Goal: Task Accomplishment & Management: Complete application form

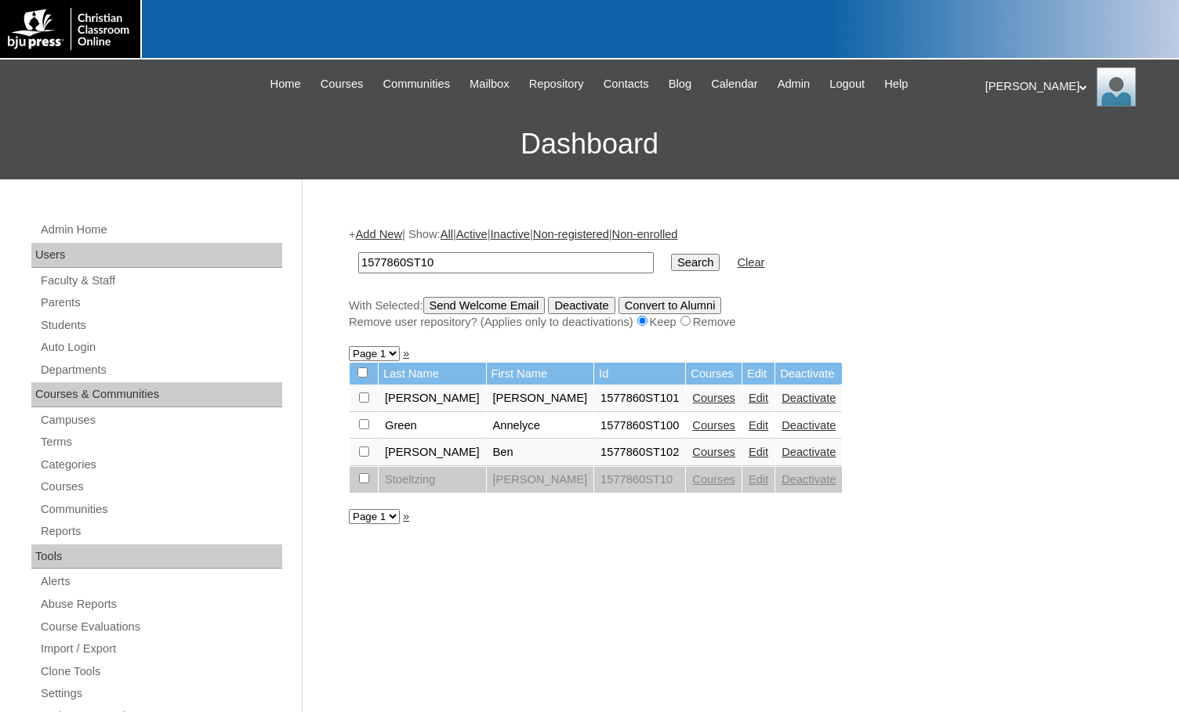
click at [692, 402] on link "Courses" at bounding box center [713, 398] width 43 height 13
click at [692, 421] on link "Courses" at bounding box center [713, 425] width 43 height 13
click at [361, 375] on input "checkbox" at bounding box center [362, 373] width 10 height 10
checkbox input "true"
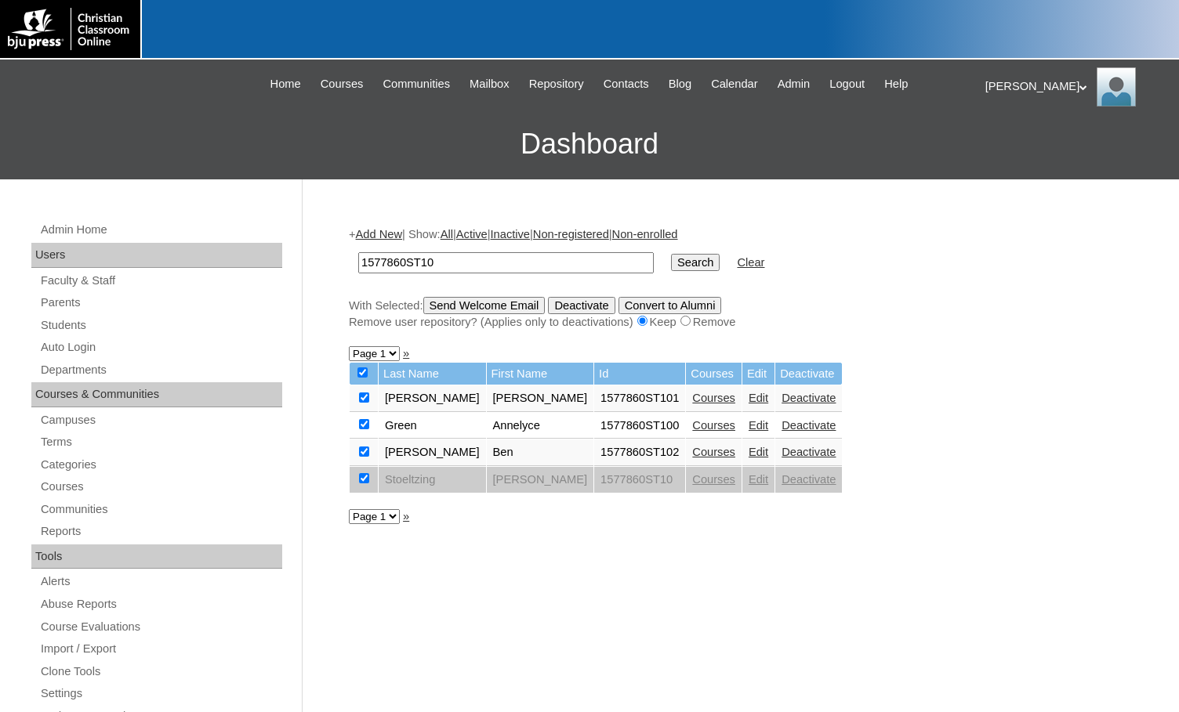
checkbox input "true"
click at [365, 479] on input "checkbox" at bounding box center [364, 478] width 10 height 10
checkbox input "false"
click at [494, 309] on input "Send Welcome Email" at bounding box center [484, 305] width 122 height 17
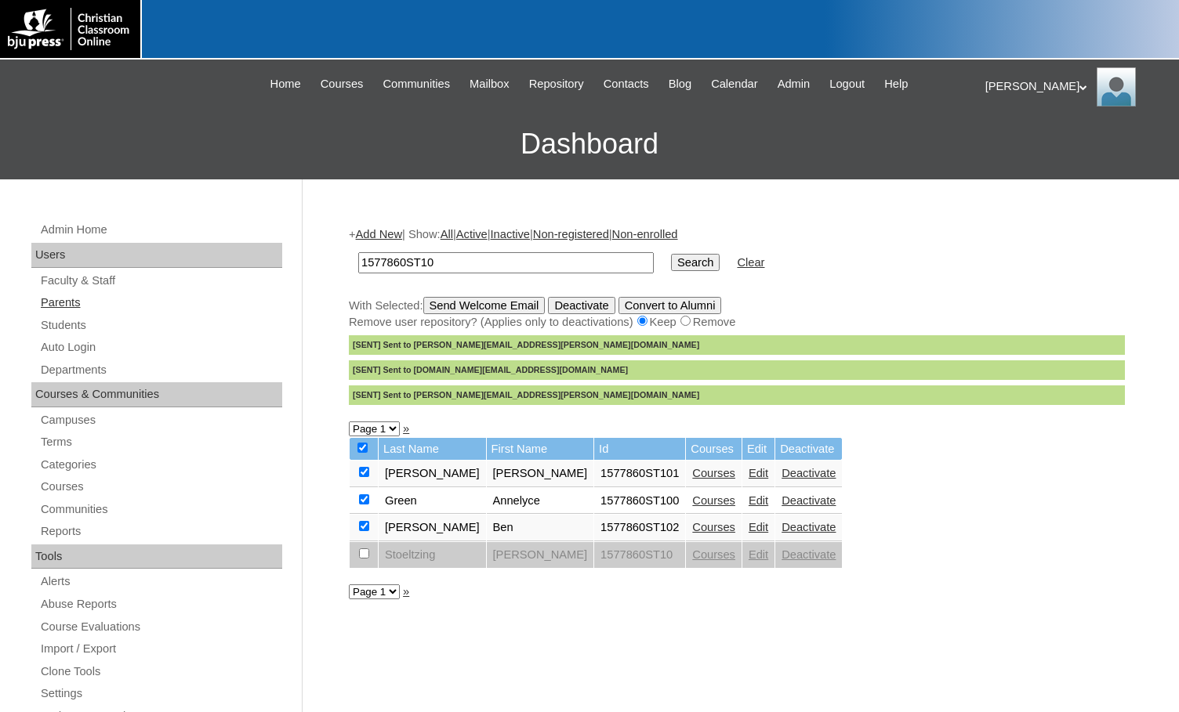
drag, startPoint x: 227, startPoint y: 169, endPoint x: 125, endPoint y: 297, distance: 164.5
click at [227, 169] on h3 "Dashboard" at bounding box center [589, 144] width 1163 height 71
click at [77, 297] on link "Parents" at bounding box center [160, 303] width 243 height 20
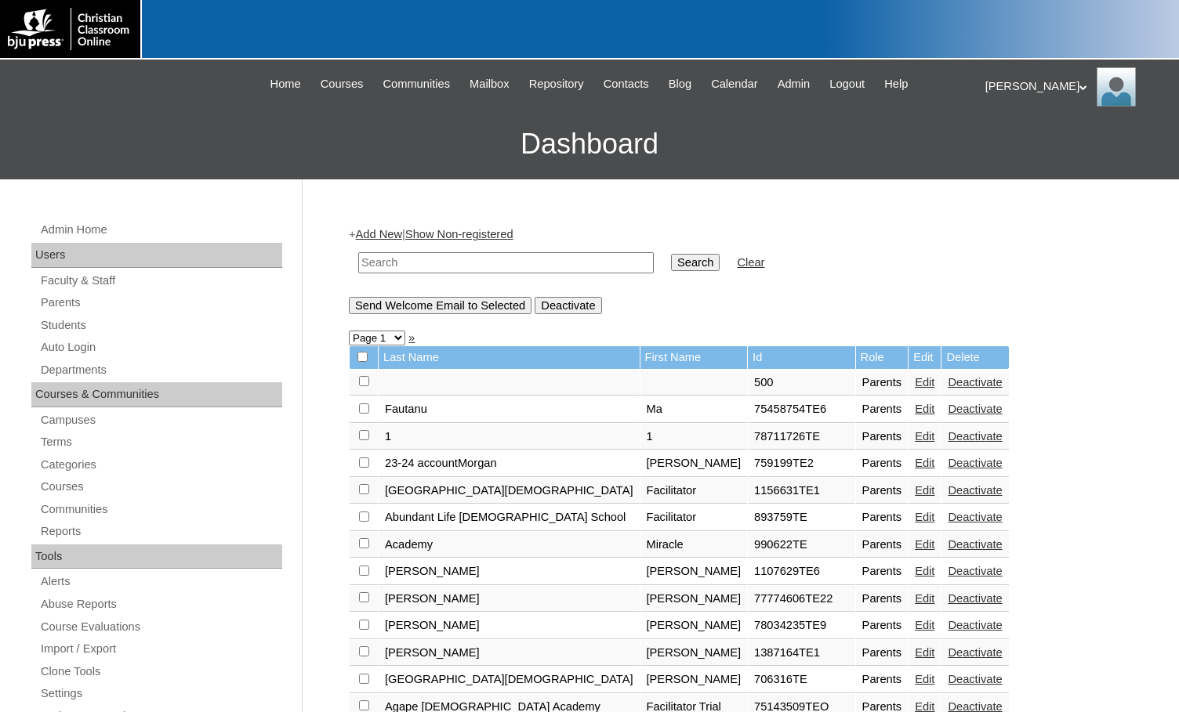
click at [444, 265] on input "text" at bounding box center [505, 262] width 295 height 21
type input "debel"
click at [671, 254] on input "Search" at bounding box center [695, 262] width 49 height 17
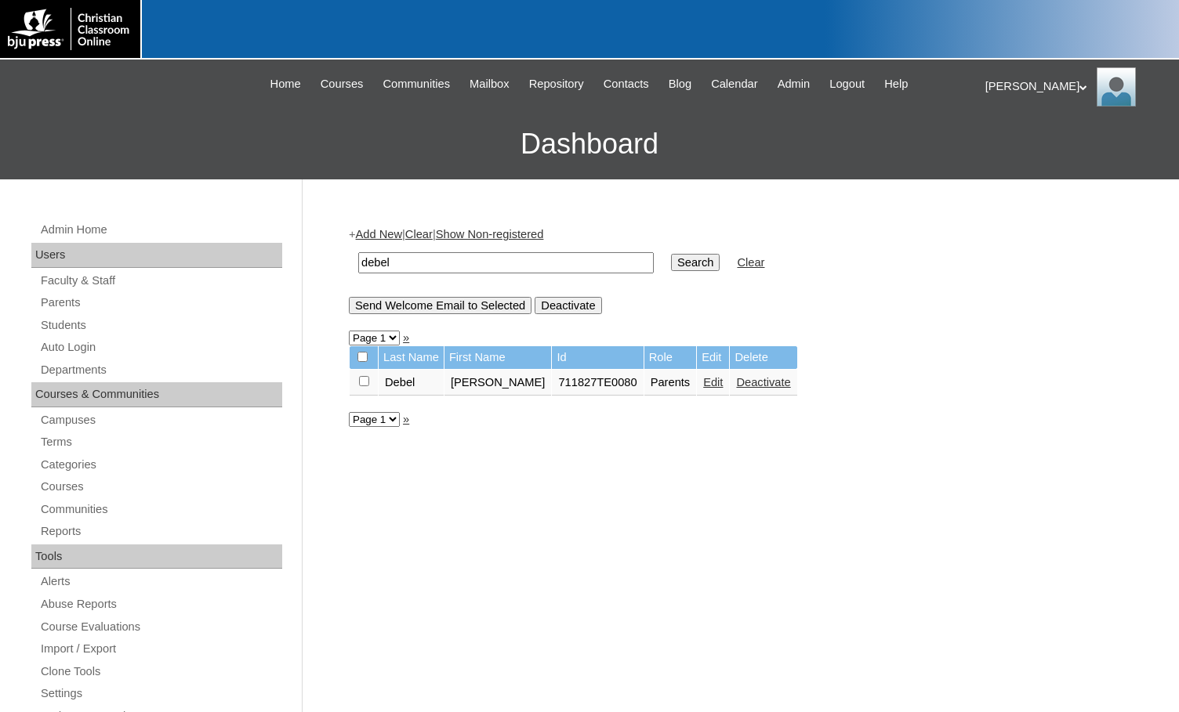
click at [703, 383] on link "Edit" at bounding box center [713, 382] width 20 height 13
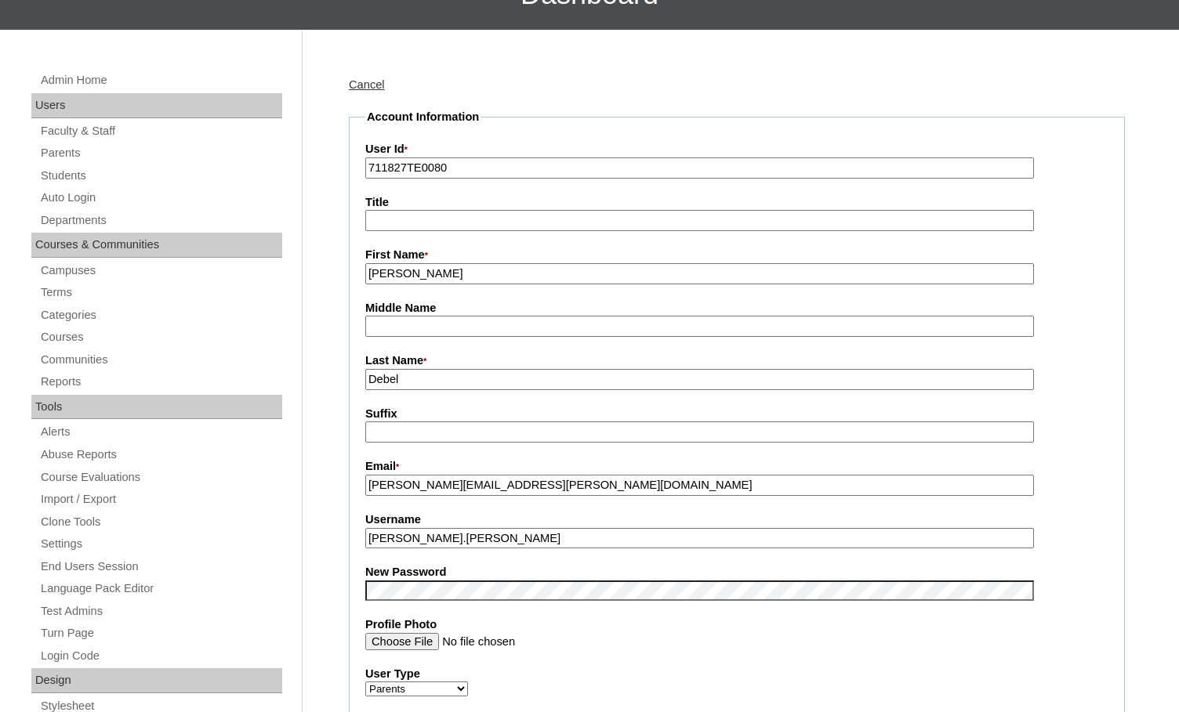
scroll to position [157, 0]
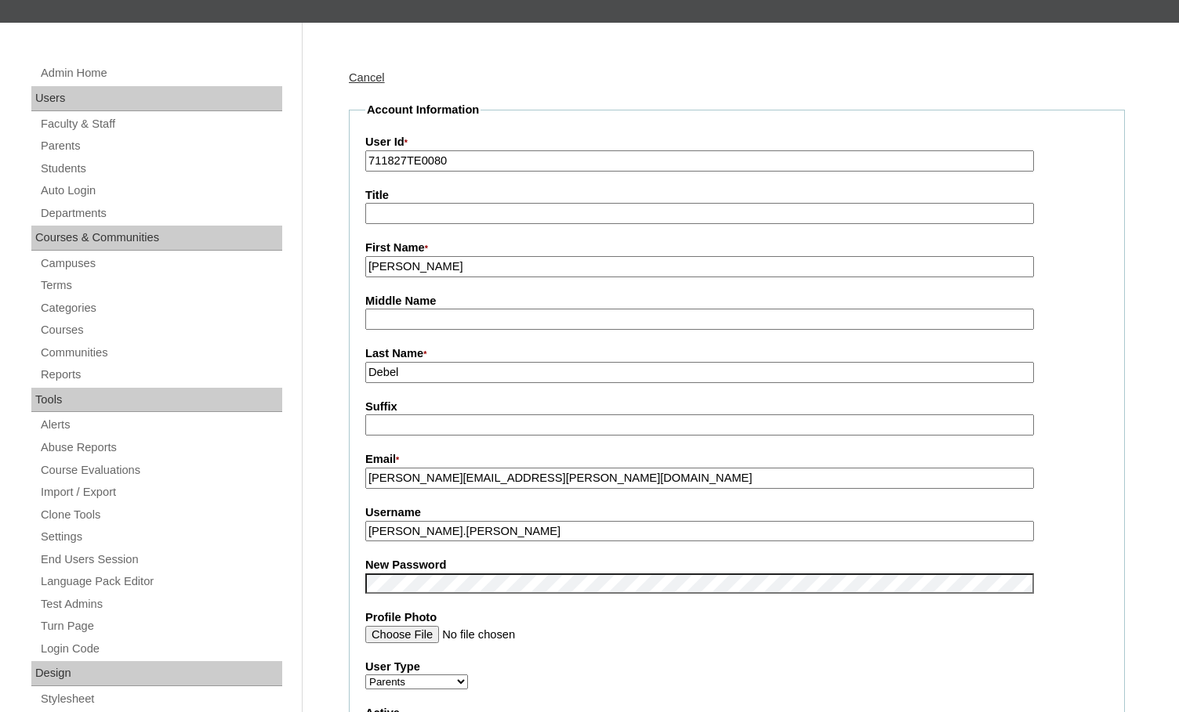
drag, startPoint x: 490, startPoint y: 532, endPoint x: 328, endPoint y: 519, distance: 162.8
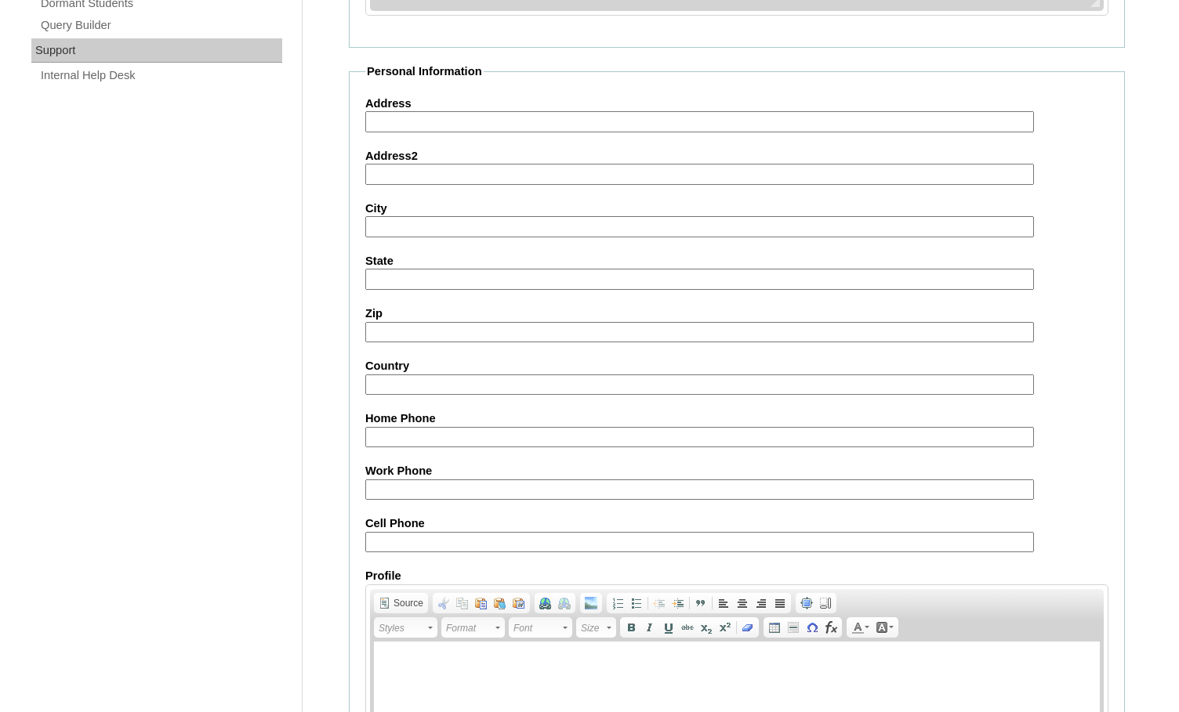
scroll to position [1347, 0]
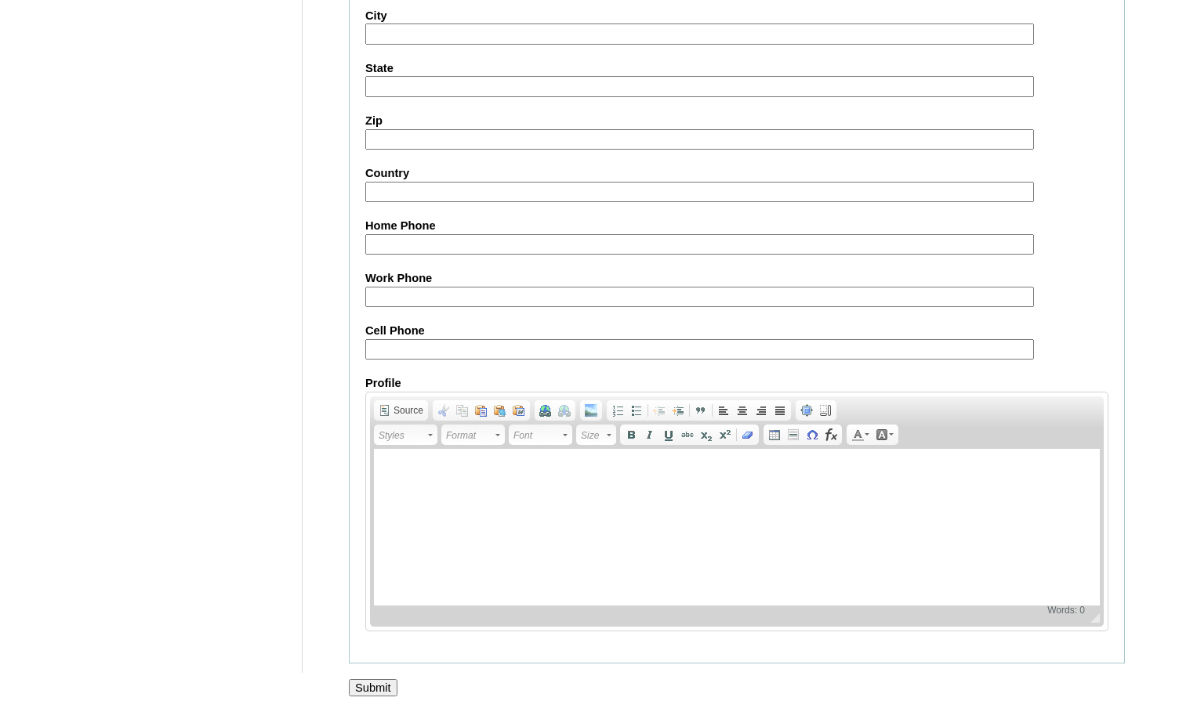
click at [389, 680] on input "Submit" at bounding box center [373, 688] width 49 height 17
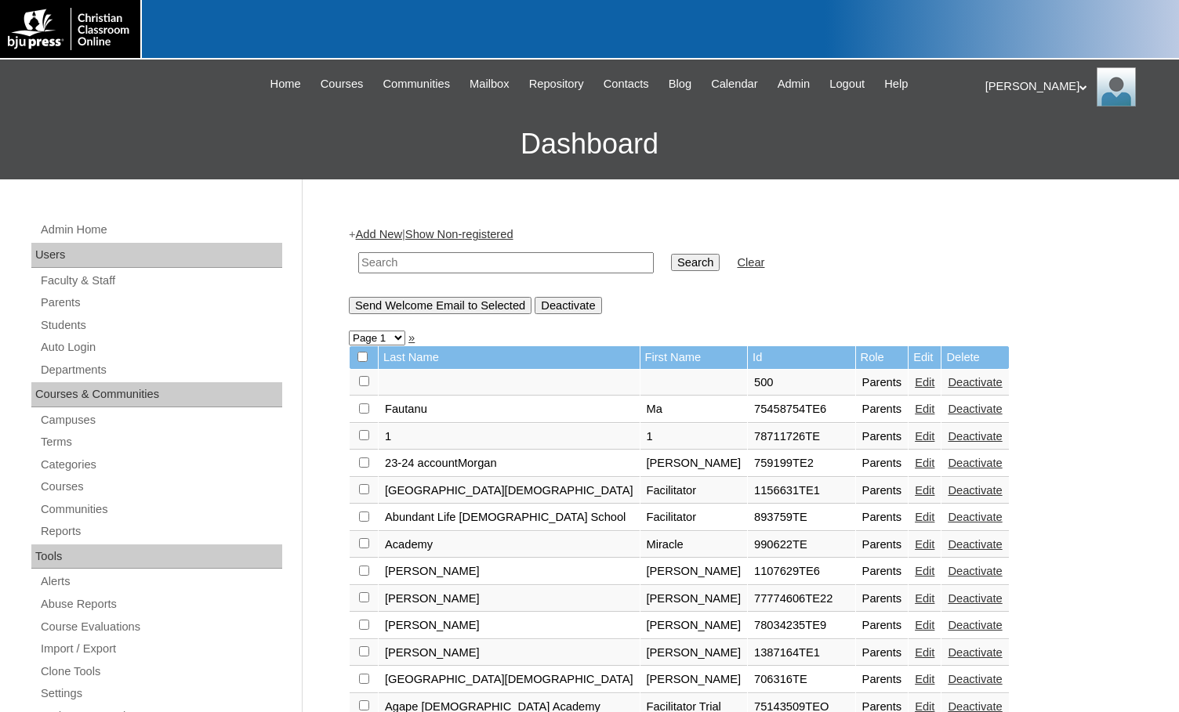
click at [995, 89] on div "Melanie My Profile My Settings Logout" at bounding box center [1074, 86] width 178 height 39
click at [1025, 149] on span "Logout" at bounding box center [1013, 147] width 31 height 12
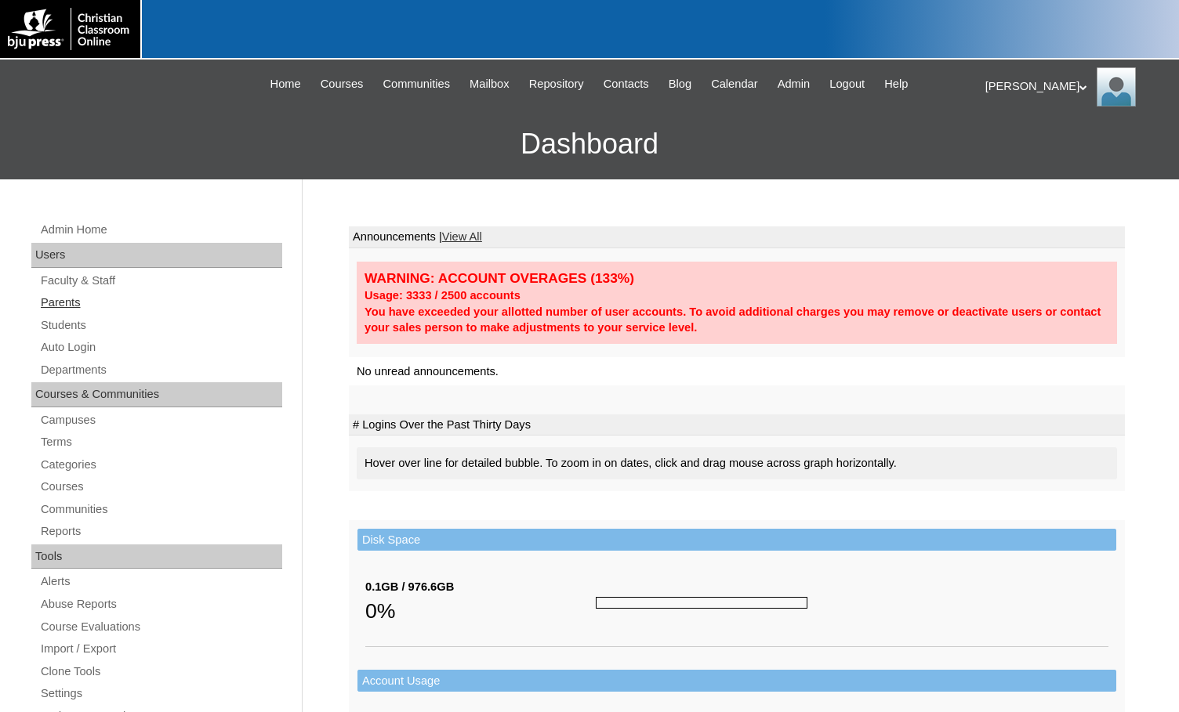
click at [70, 301] on link "Parents" at bounding box center [160, 303] width 243 height 20
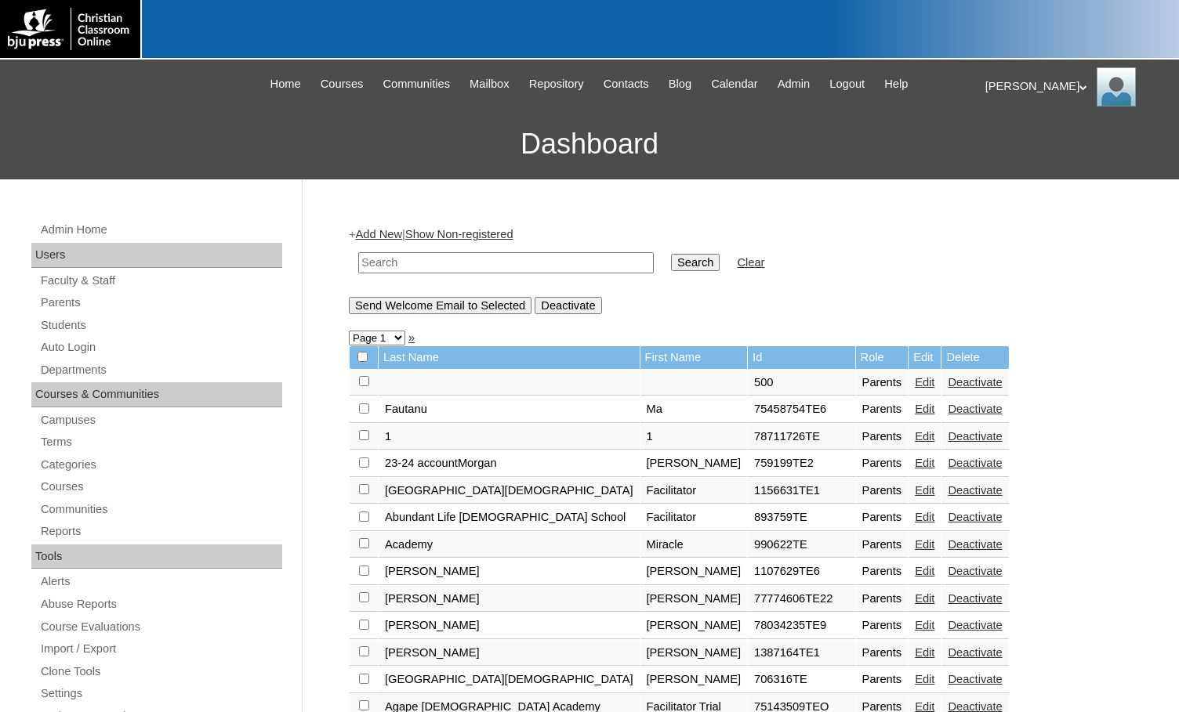
drag, startPoint x: 510, startPoint y: 263, endPoint x: 520, endPoint y: 263, distance: 9.4
click at [510, 263] on input "text" at bounding box center [505, 262] width 295 height 21
paste input "500012290"
type input "500012290"
click at [671, 263] on input "Search" at bounding box center [695, 262] width 49 height 17
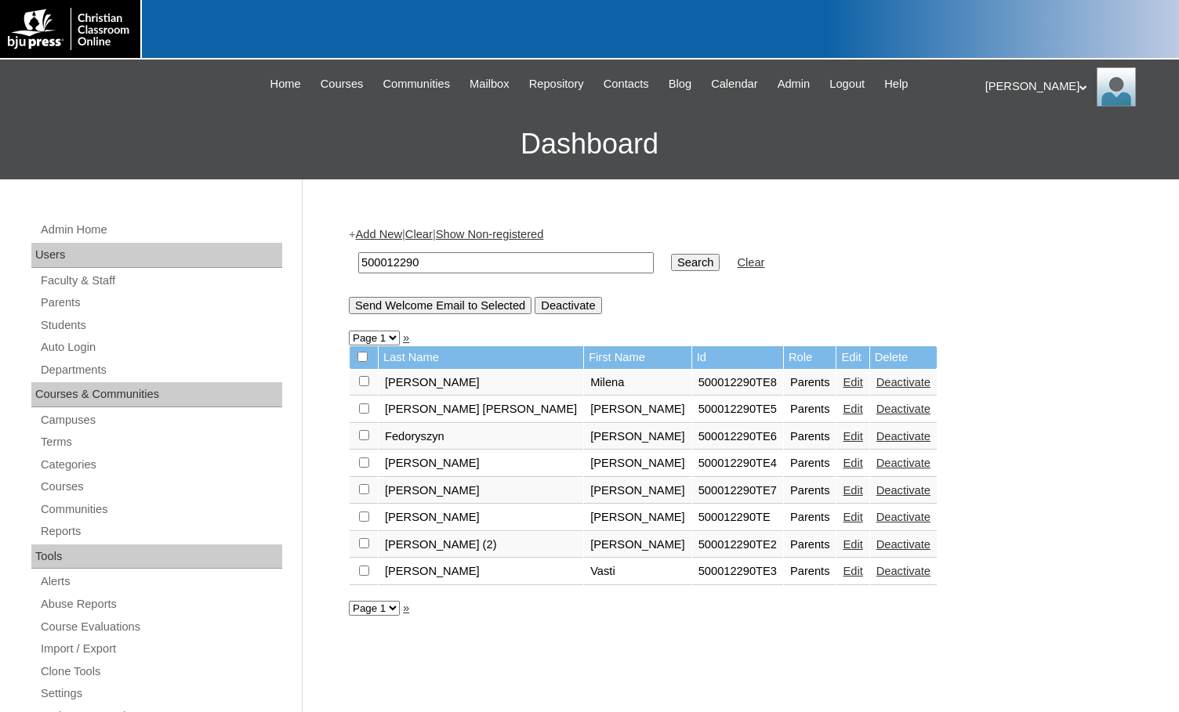
click at [81, 325] on link "Students" at bounding box center [160, 326] width 243 height 20
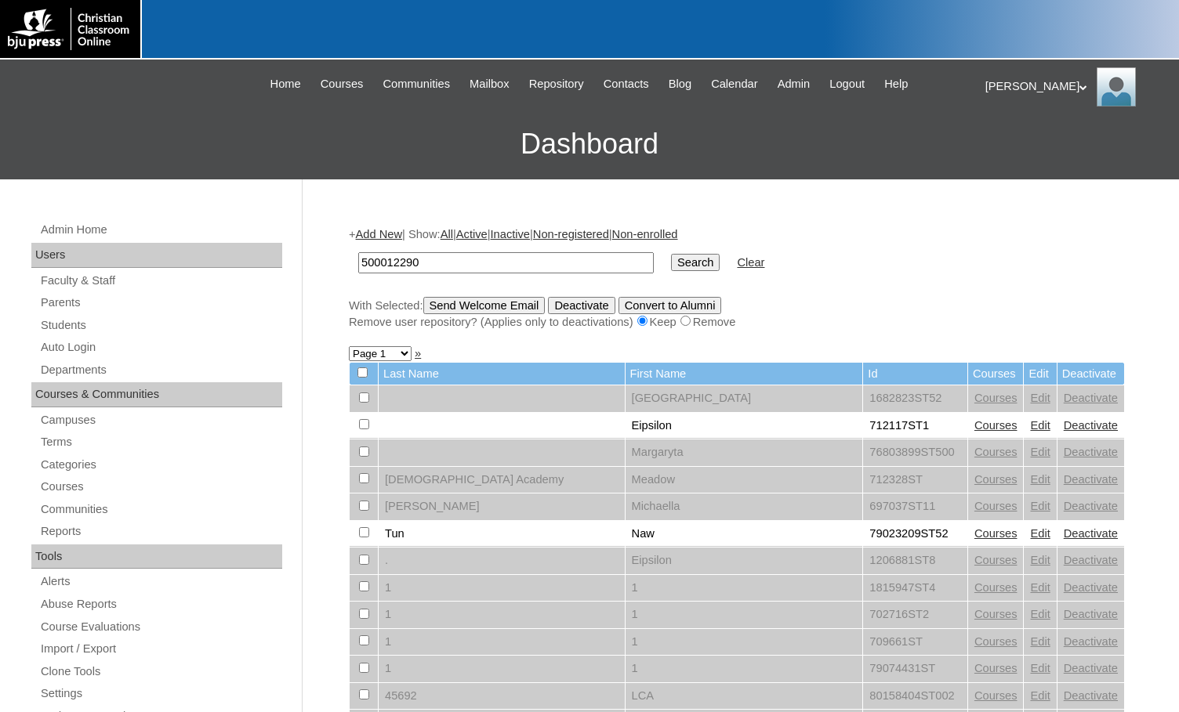
type input "500012290"
click at [671, 263] on input "Search" at bounding box center [695, 262] width 49 height 17
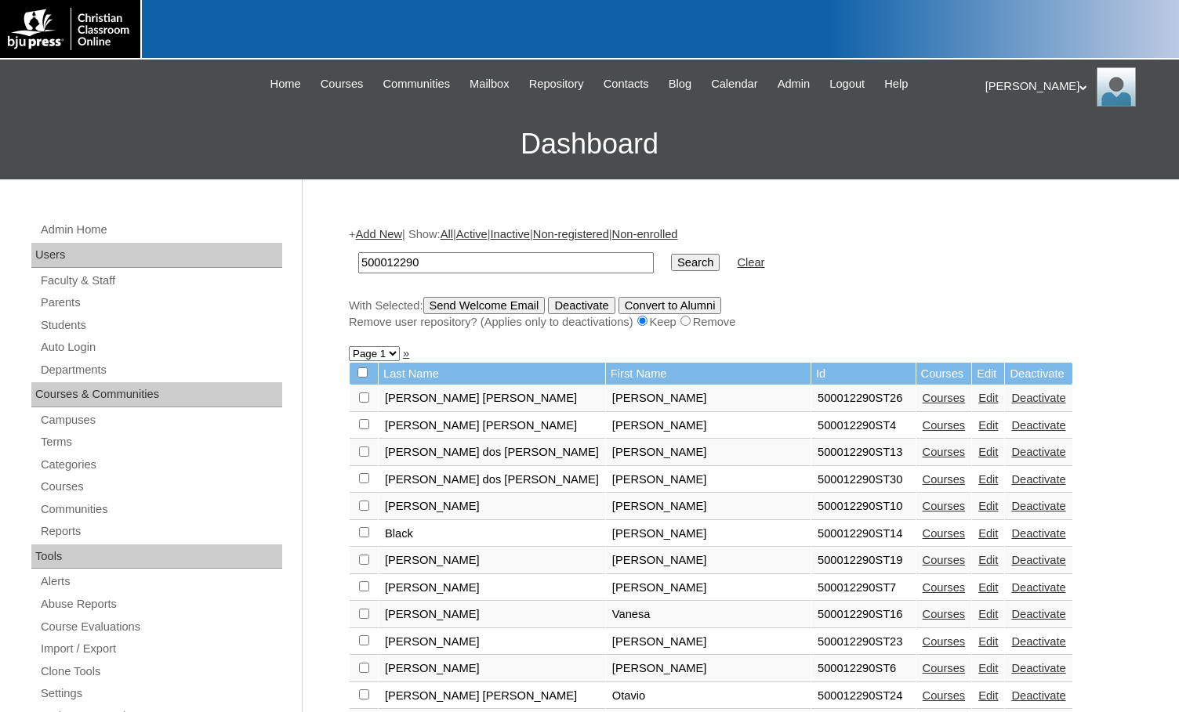
click at [401, 236] on link "Add New" at bounding box center [379, 234] width 46 height 13
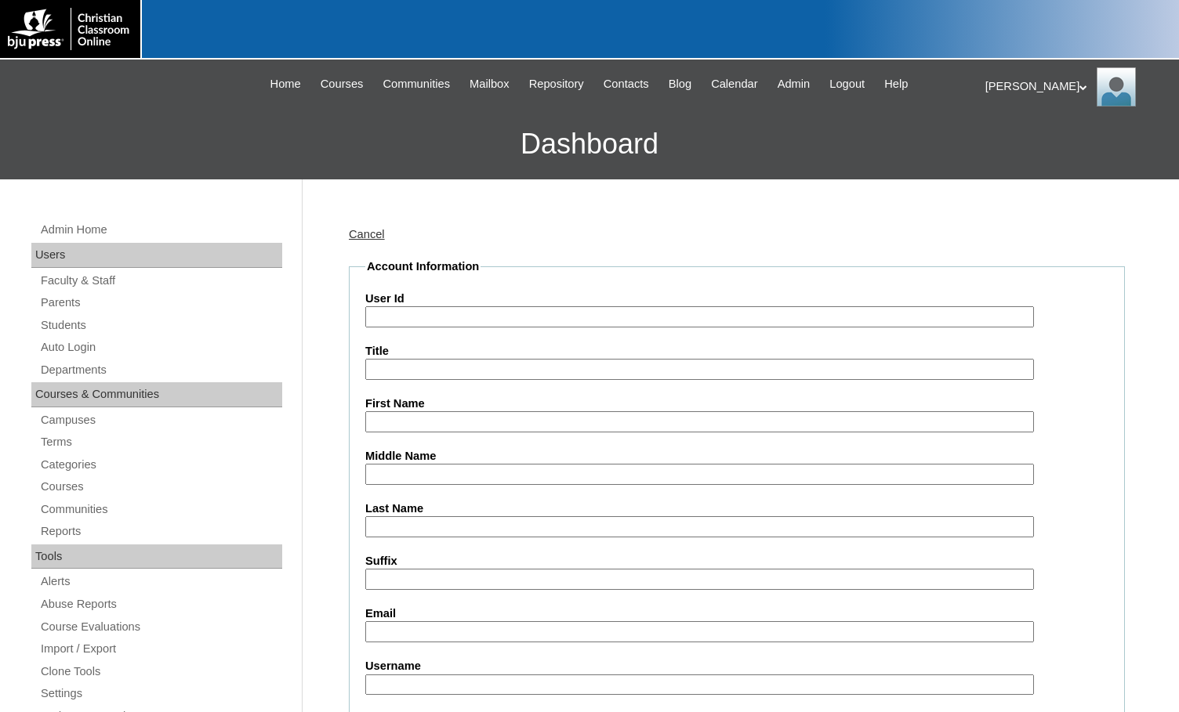
click at [453, 310] on input "User Id" at bounding box center [699, 316] width 669 height 21
paste input "500012290"
type input "500012290ST38"
type input "Eva"
type input "[PERSON_NAME]"
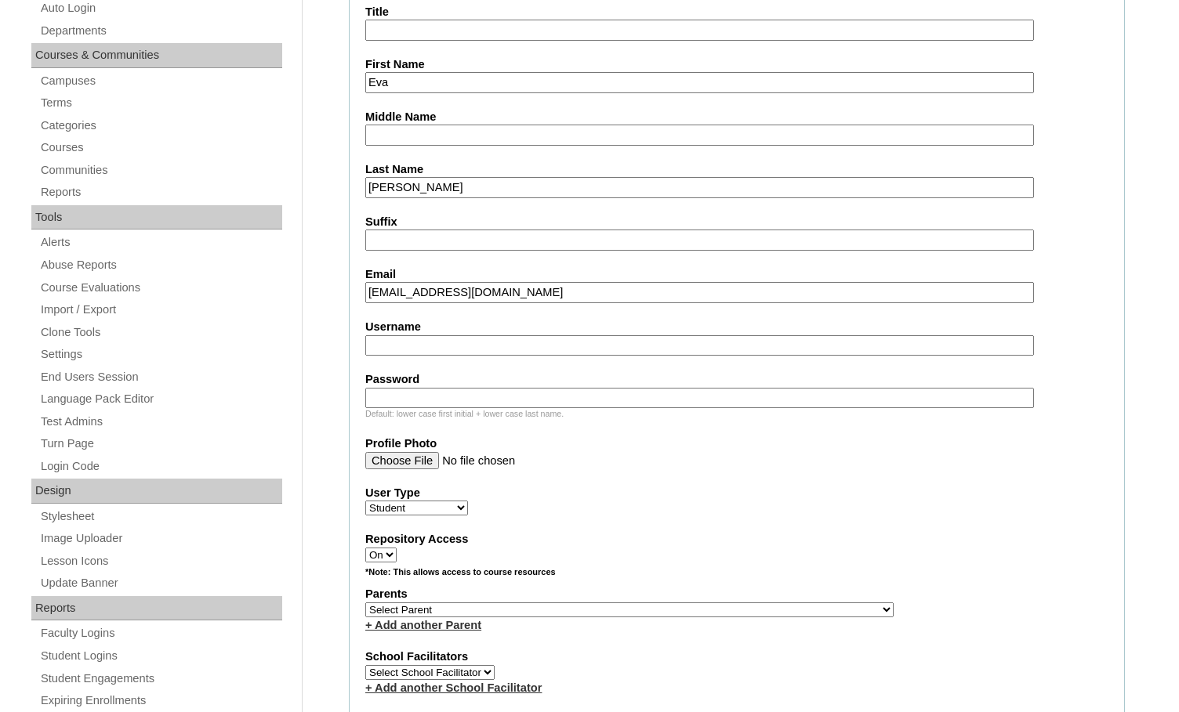
scroll to position [392, 0]
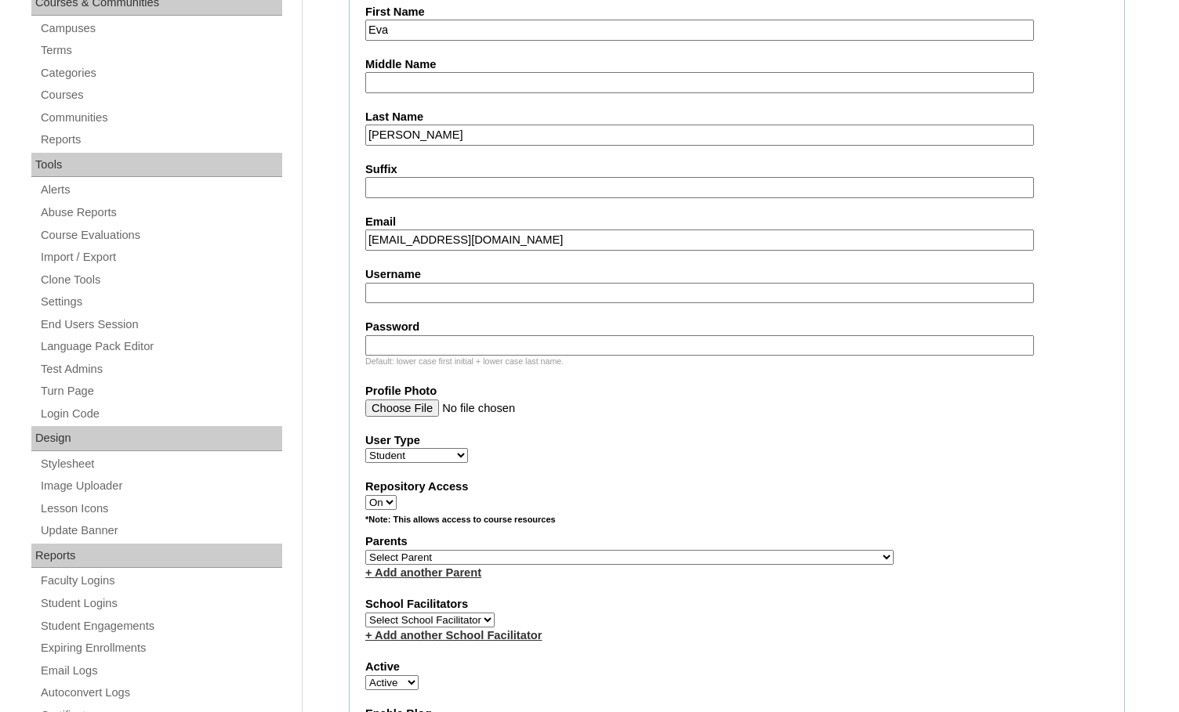
type input "[EMAIL_ADDRESS][DOMAIN_NAME]"
click at [698, 552] on select "Select Parent , [GEOGRAPHIC_DATA], Ma 1, 1 23-24 accountMorgan, [PERSON_NAME] 6…" at bounding box center [629, 557] width 528 height 15
select select "35566"
click at [753, 549] on label "Parents" at bounding box center [736, 542] width 743 height 16
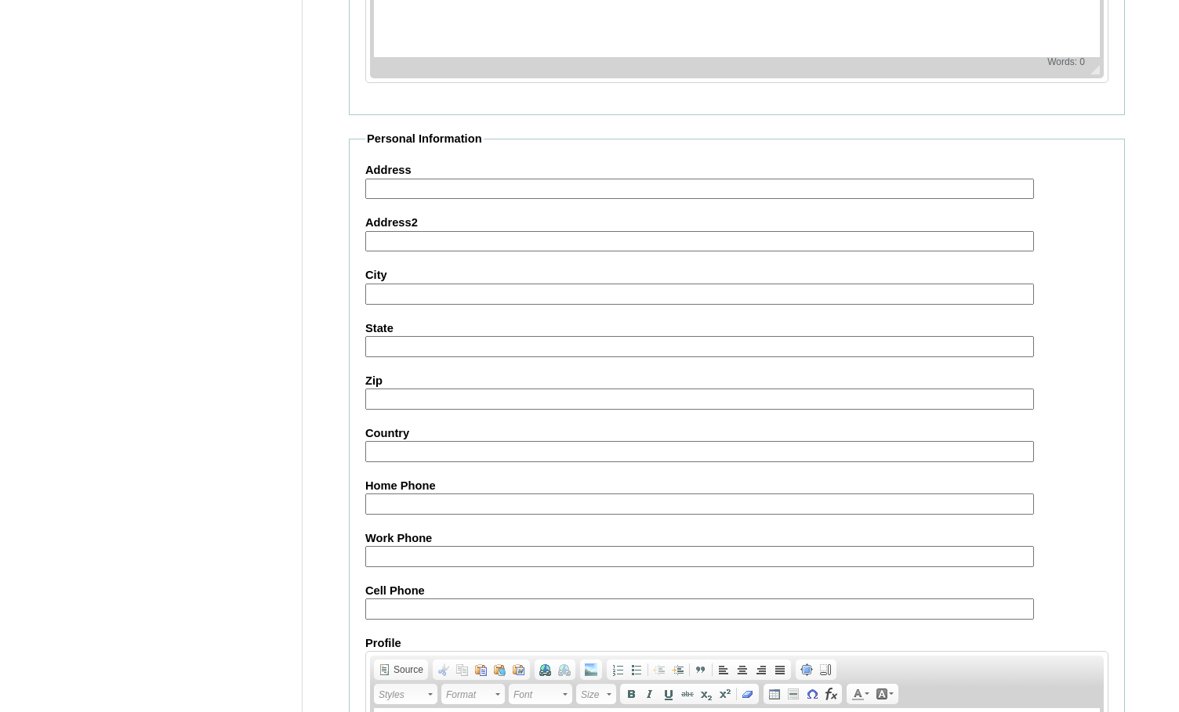
scroll to position [1673, 0]
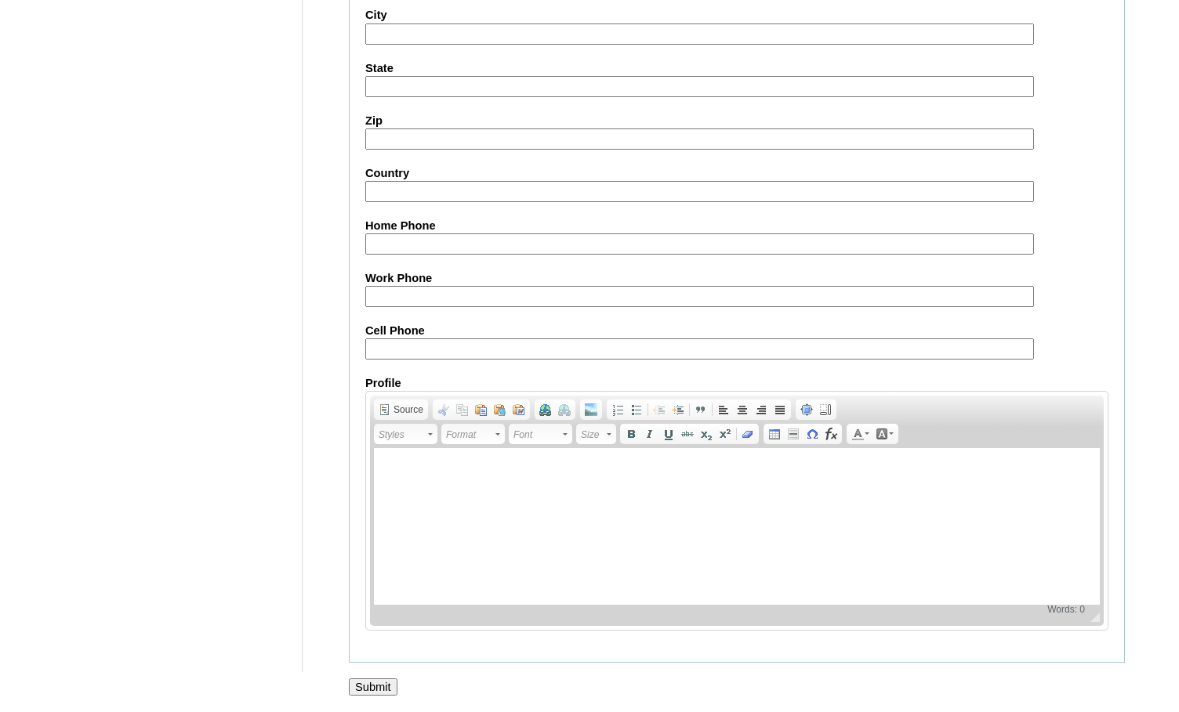
click at [379, 687] on input "Submit" at bounding box center [373, 687] width 49 height 17
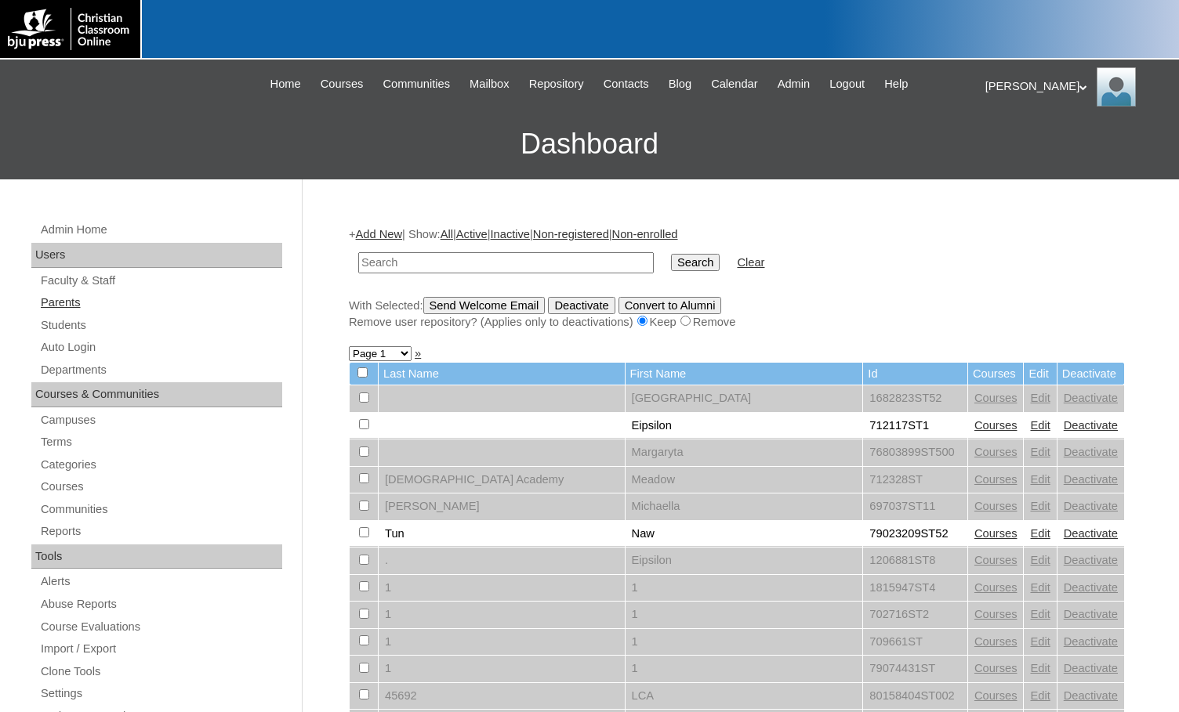
click at [89, 303] on link "Parents" at bounding box center [160, 303] width 243 height 20
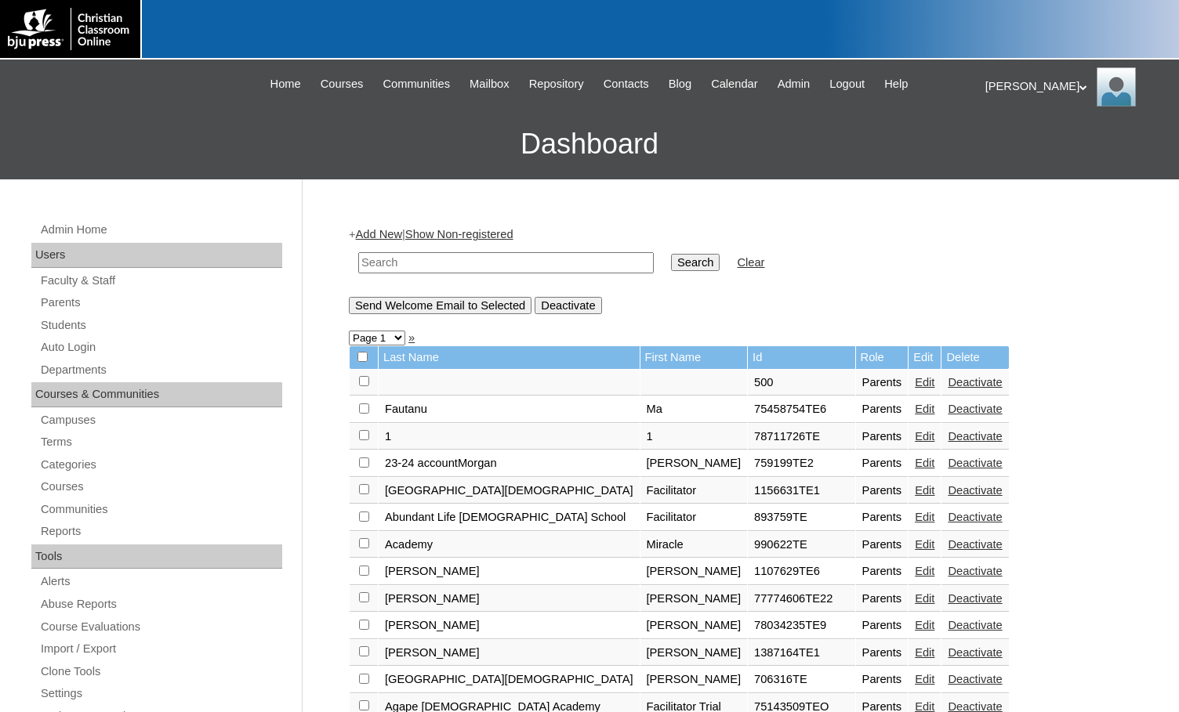
click at [480, 269] on input "text" at bounding box center [505, 262] width 295 height 21
type input "[PERSON_NAME]"
click at [671, 254] on input "Search" at bounding box center [695, 262] width 49 height 17
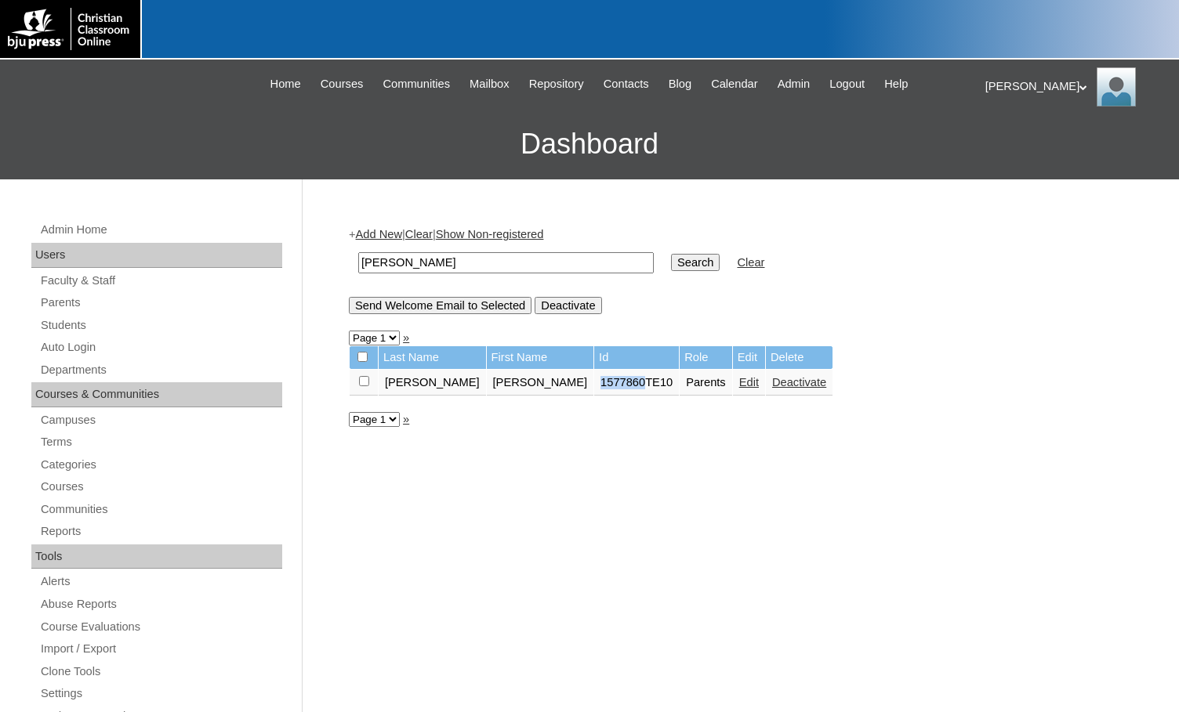
drag, startPoint x: 521, startPoint y: 386, endPoint x: 566, endPoint y: 386, distance: 44.7
click at [594, 386] on td "1577860TE10" at bounding box center [636, 383] width 85 height 27
copy td "1577860"
drag, startPoint x: 554, startPoint y: 266, endPoint x: 312, endPoint y: 246, distance: 243.0
click at [312, 246] on div "Admin Home Users Faculty & Staff Parents Students Auto Login Departments Course…" at bounding box center [589, 719] width 1179 height 1081
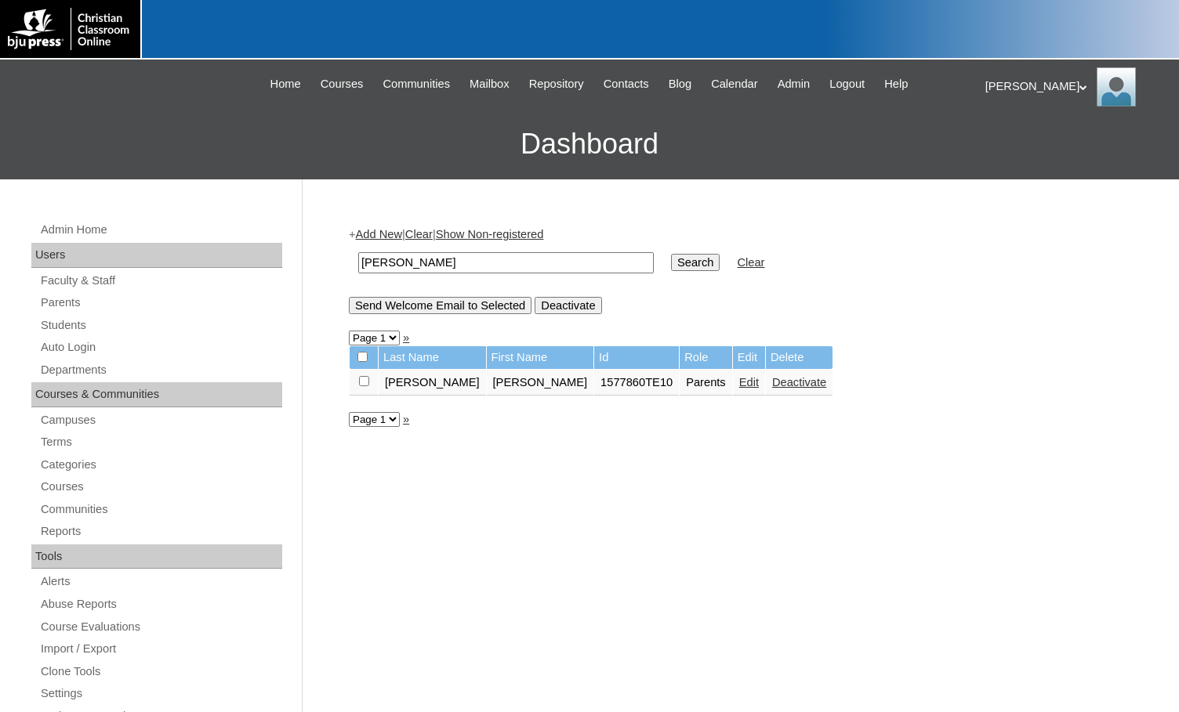
paste input "1577860"
type input "1577860"
click at [671, 262] on input "Search" at bounding box center [695, 262] width 49 height 17
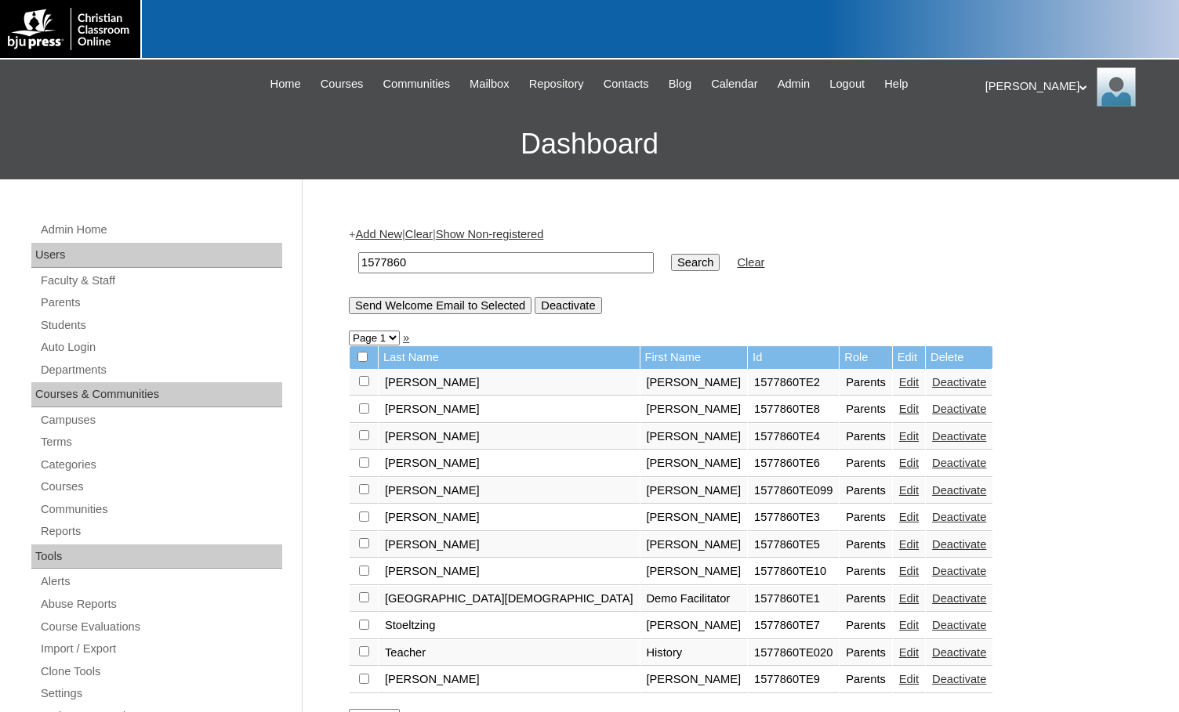
click at [899, 413] on link "Edit" at bounding box center [909, 409] width 20 height 13
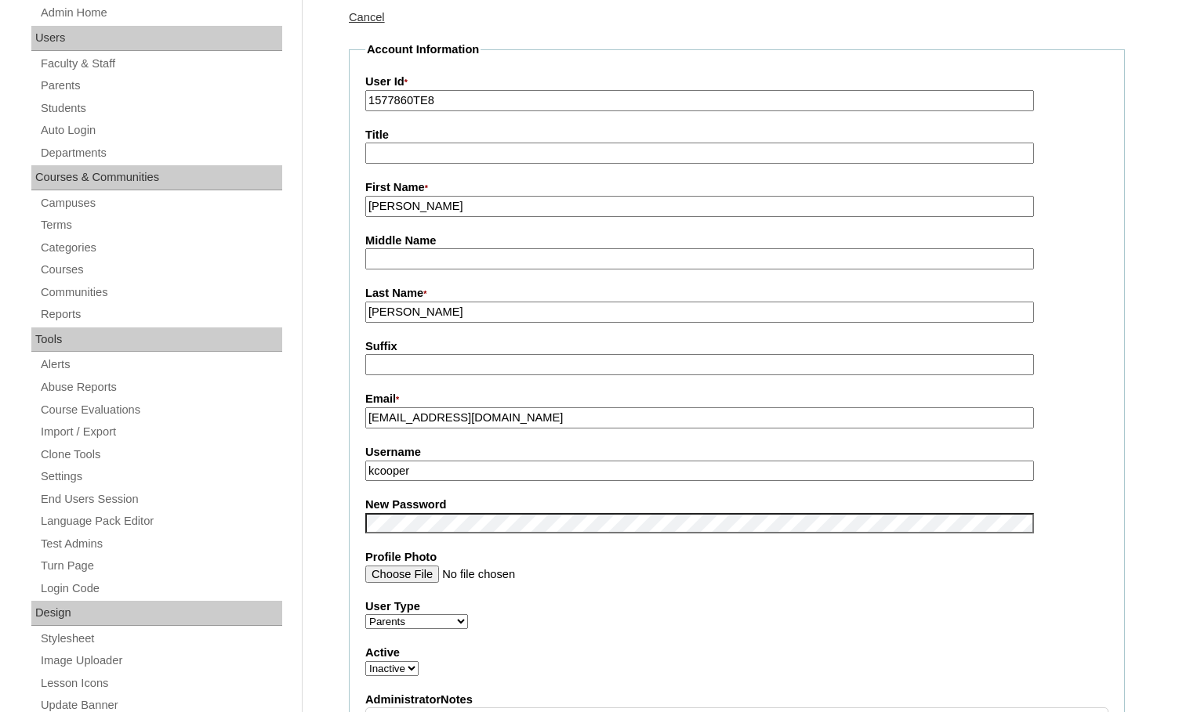
scroll to position [235, 0]
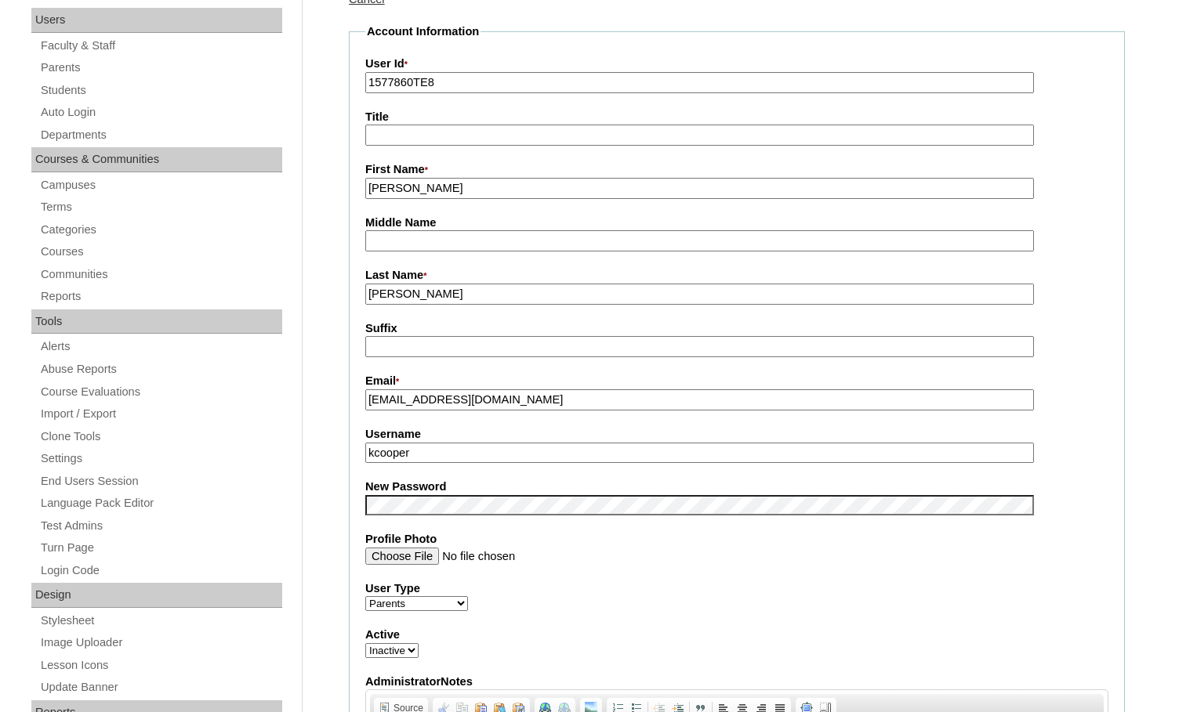
drag, startPoint x: 432, startPoint y: 461, endPoint x: 343, endPoint y: 451, distance: 89.9
click at [390, 654] on select "Active Inactive" at bounding box center [391, 650] width 53 height 15
select select "1"
click at [365, 646] on select "Active Inactive" at bounding box center [391, 650] width 53 height 15
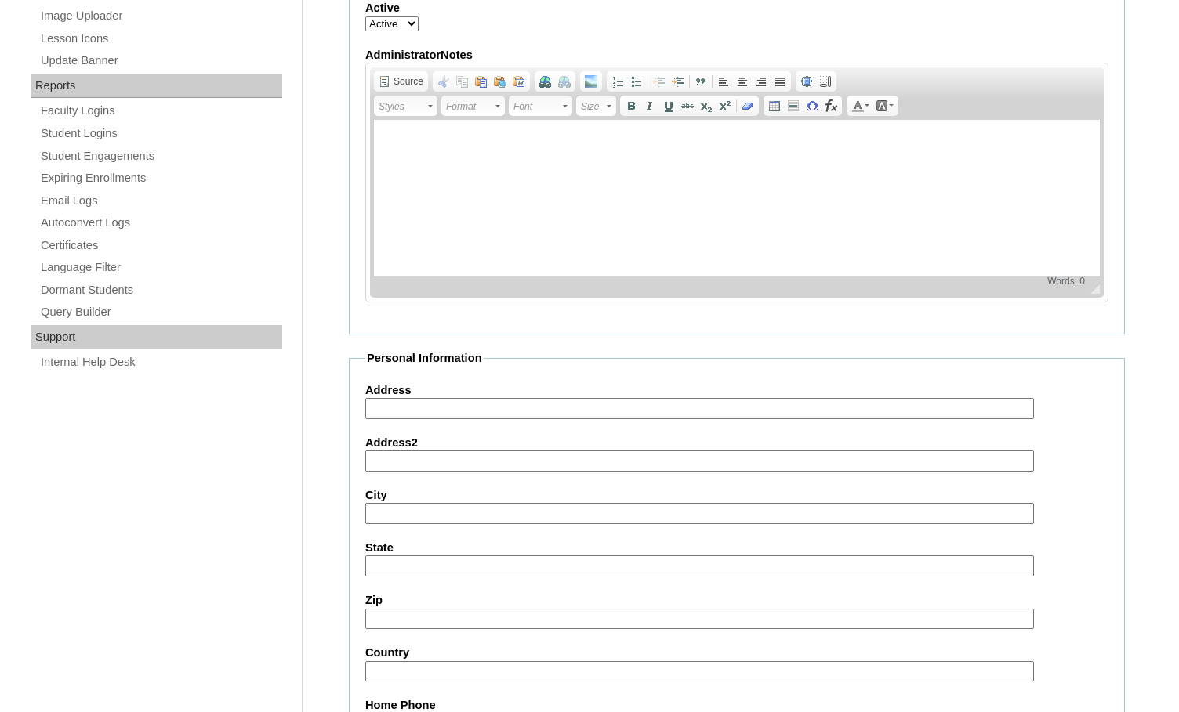
scroll to position [1347, 0]
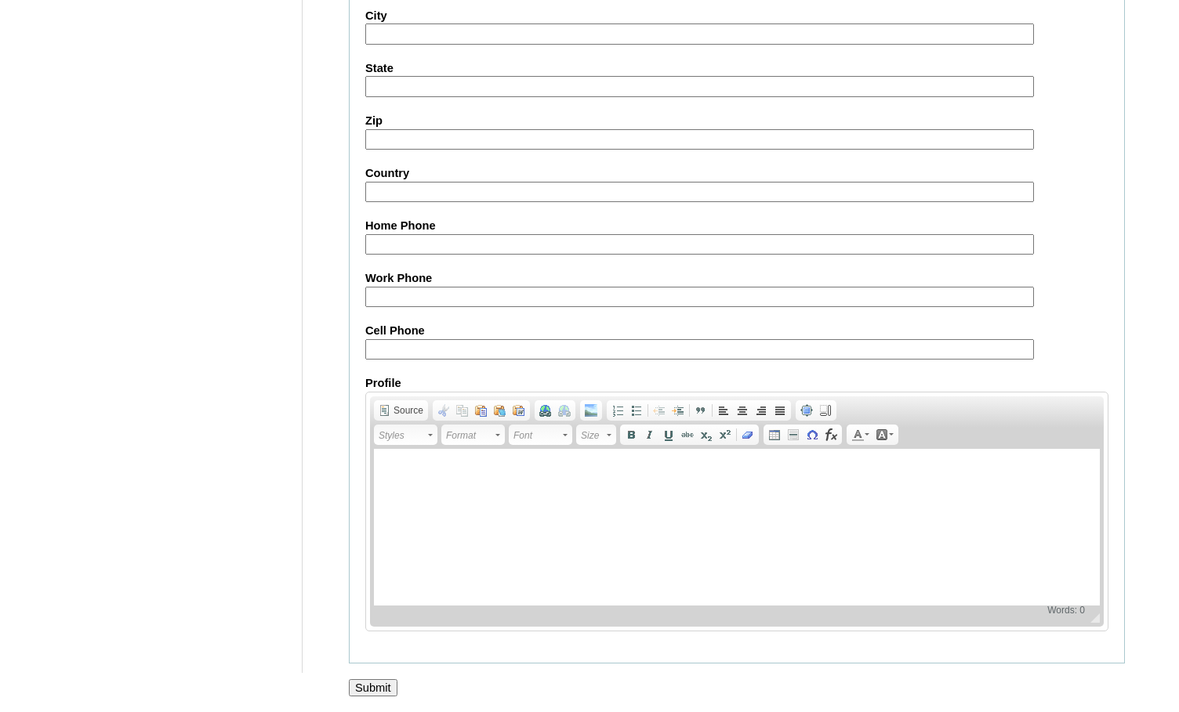
click at [361, 680] on input "Submit" at bounding box center [373, 688] width 49 height 17
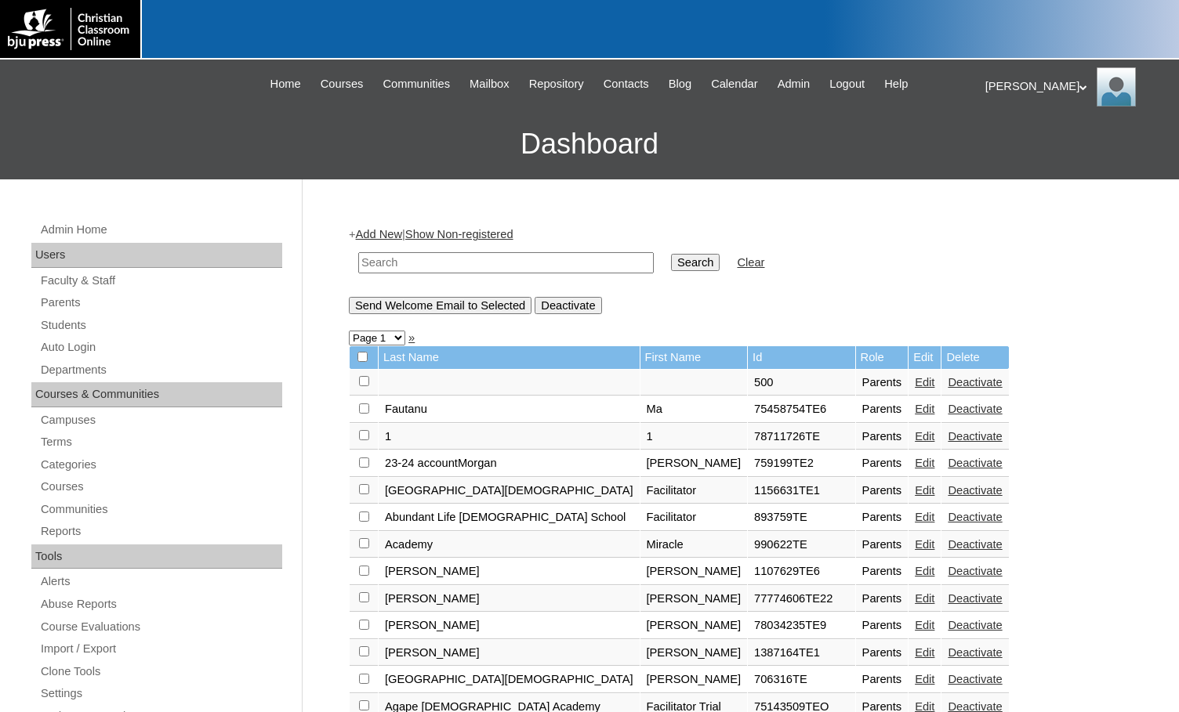
click at [453, 268] on input "text" at bounding box center [505, 262] width 295 height 21
click at [517, 276] on td at bounding box center [505, 263] width 311 height 37
click at [517, 264] on input "text" at bounding box center [505, 262] width 295 height 21
paste input "1577860"
type input "1577860"
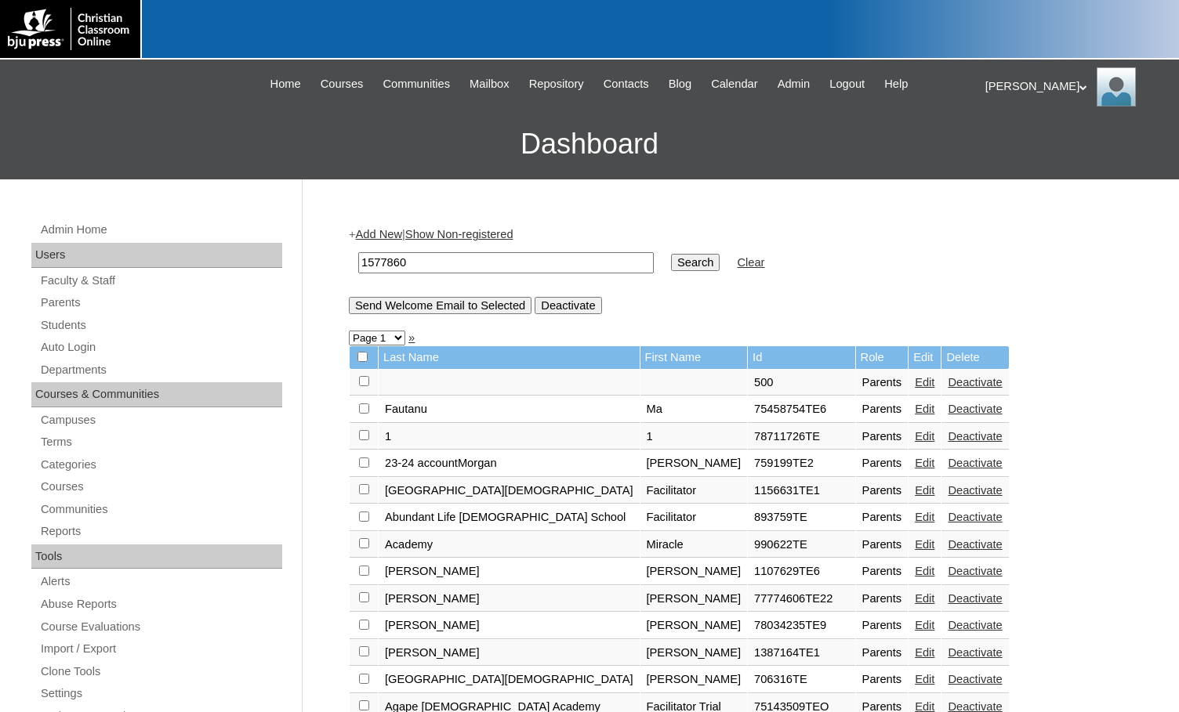
click at [671, 263] on input "Search" at bounding box center [695, 262] width 49 height 17
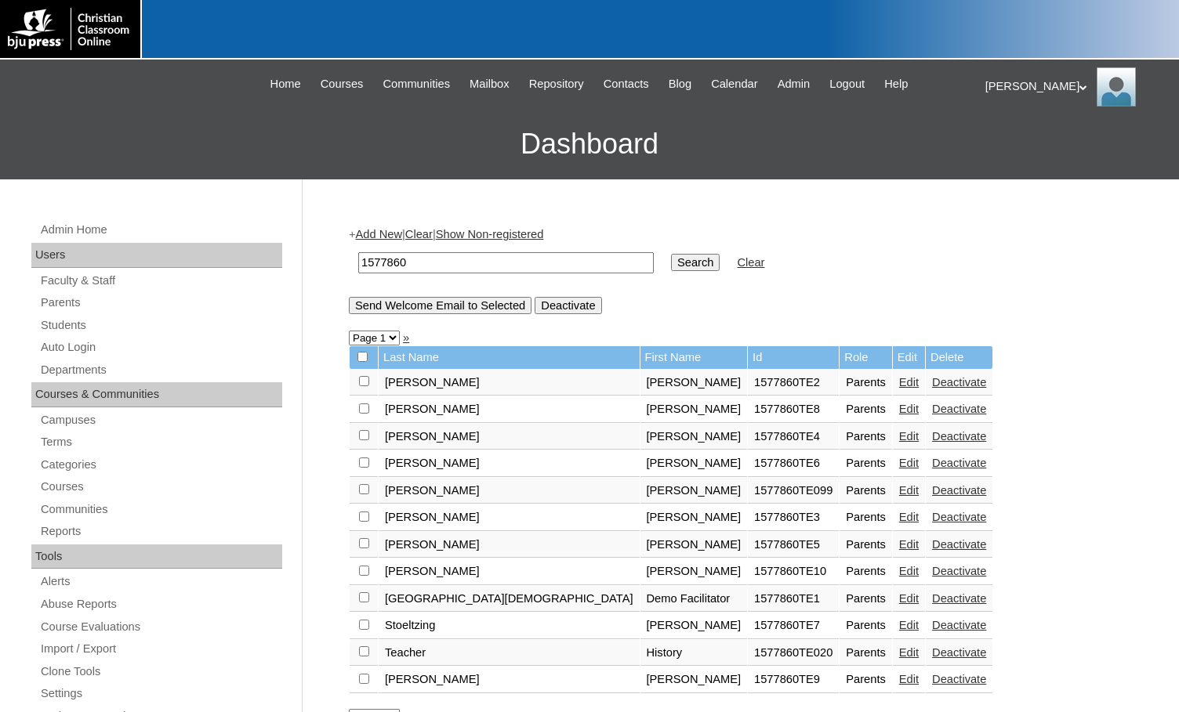
click at [1010, 77] on div "[PERSON_NAME] My Profile My Settings Logout" at bounding box center [1074, 86] width 178 height 39
click at [1007, 147] on span "Logout" at bounding box center [1013, 147] width 31 height 12
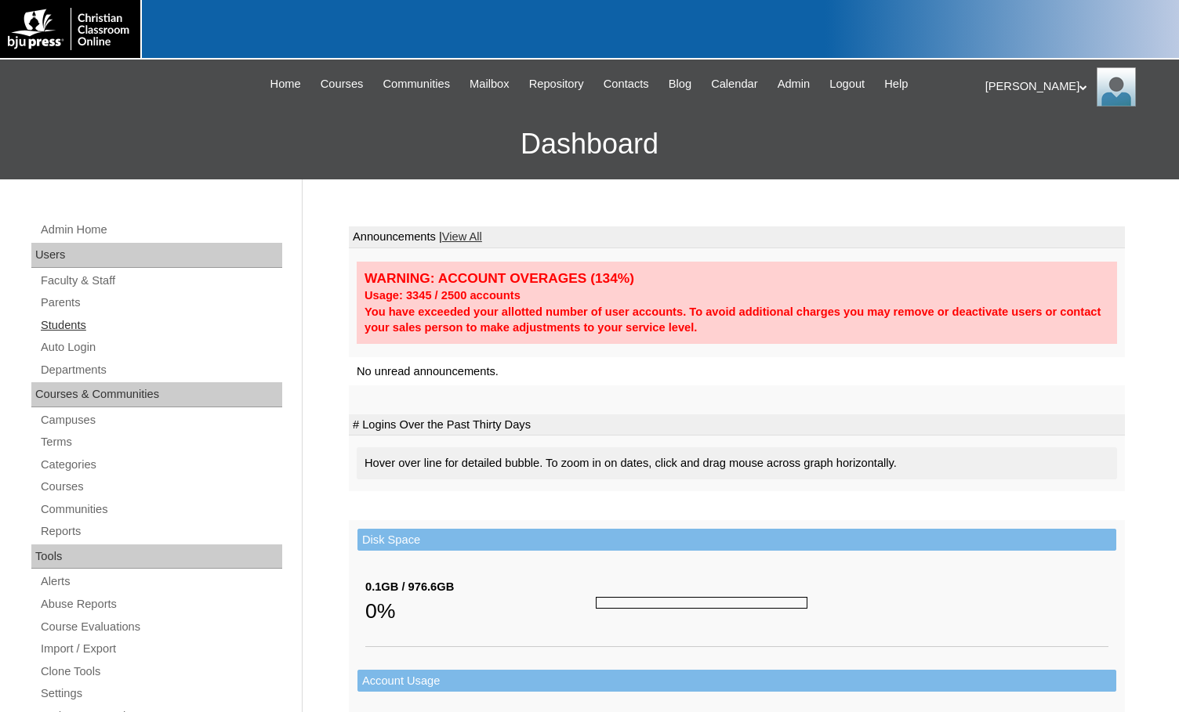
click at [86, 327] on link "Students" at bounding box center [160, 326] width 243 height 20
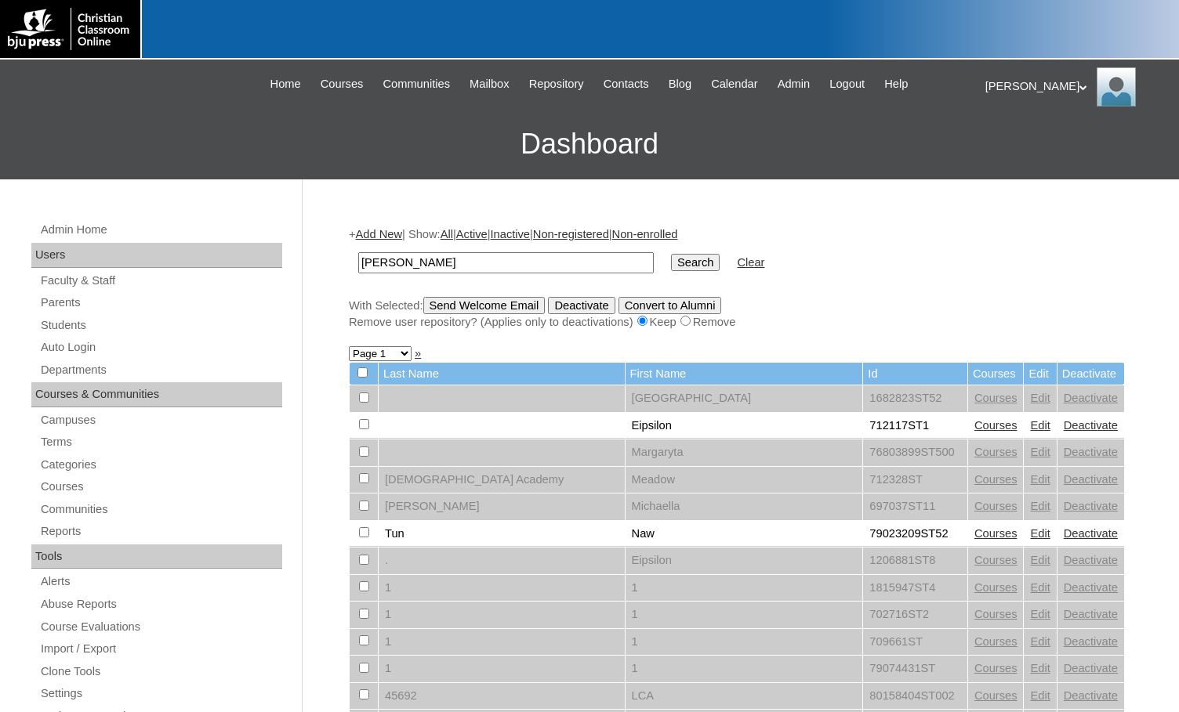
type input "[PERSON_NAME]"
click at [671, 254] on input "Search" at bounding box center [695, 262] width 49 height 17
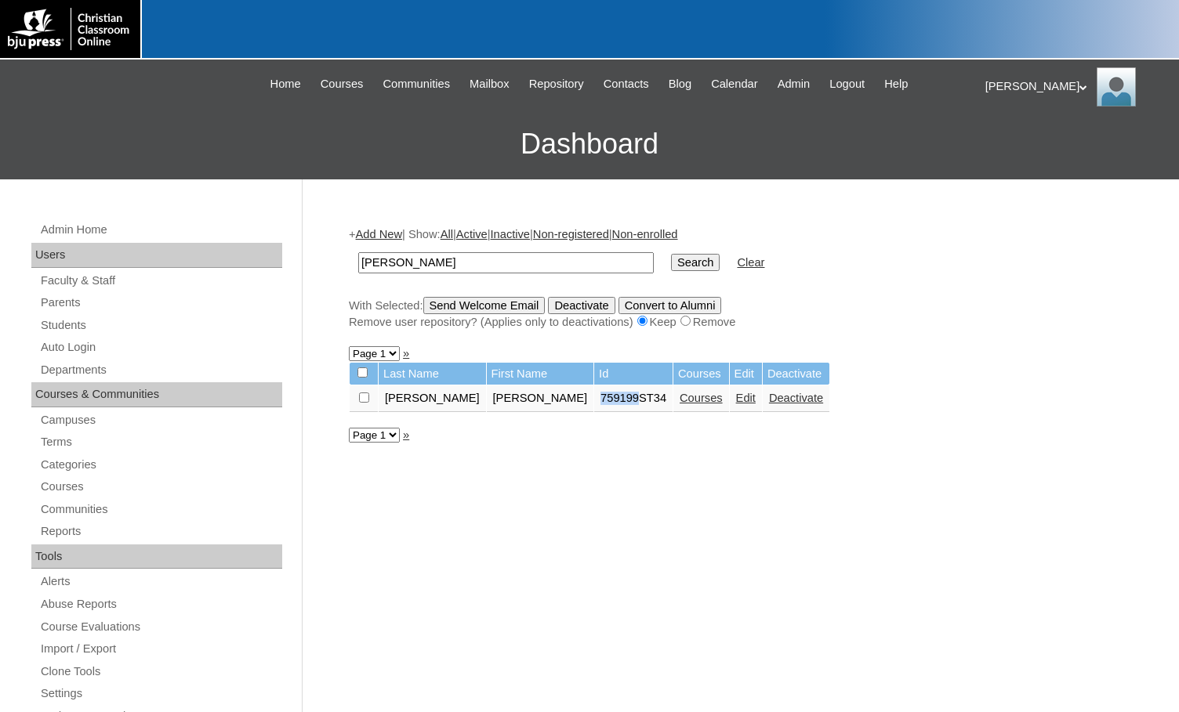
drag, startPoint x: 524, startPoint y: 394, endPoint x: 562, endPoint y: 401, distance: 38.9
click at [594, 401] on td "759199ST34" at bounding box center [633, 399] width 78 height 27
copy td "759199"
click at [736, 401] on link "Edit" at bounding box center [746, 398] width 20 height 13
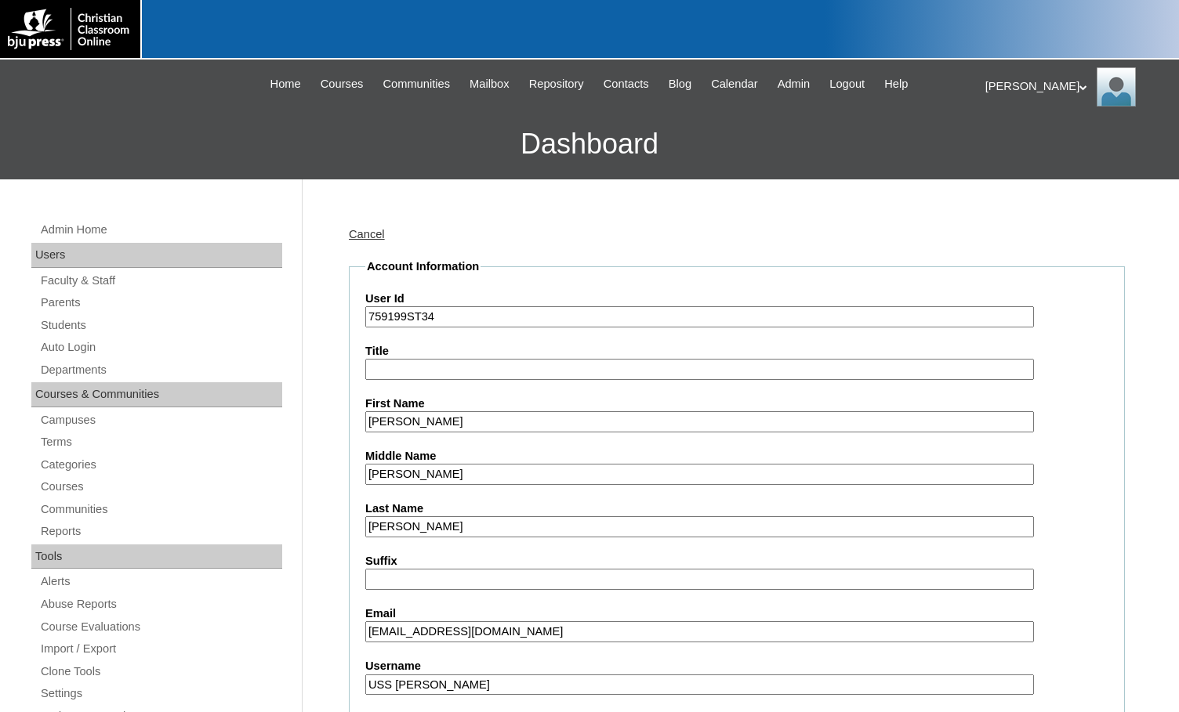
scroll to position [157, 0]
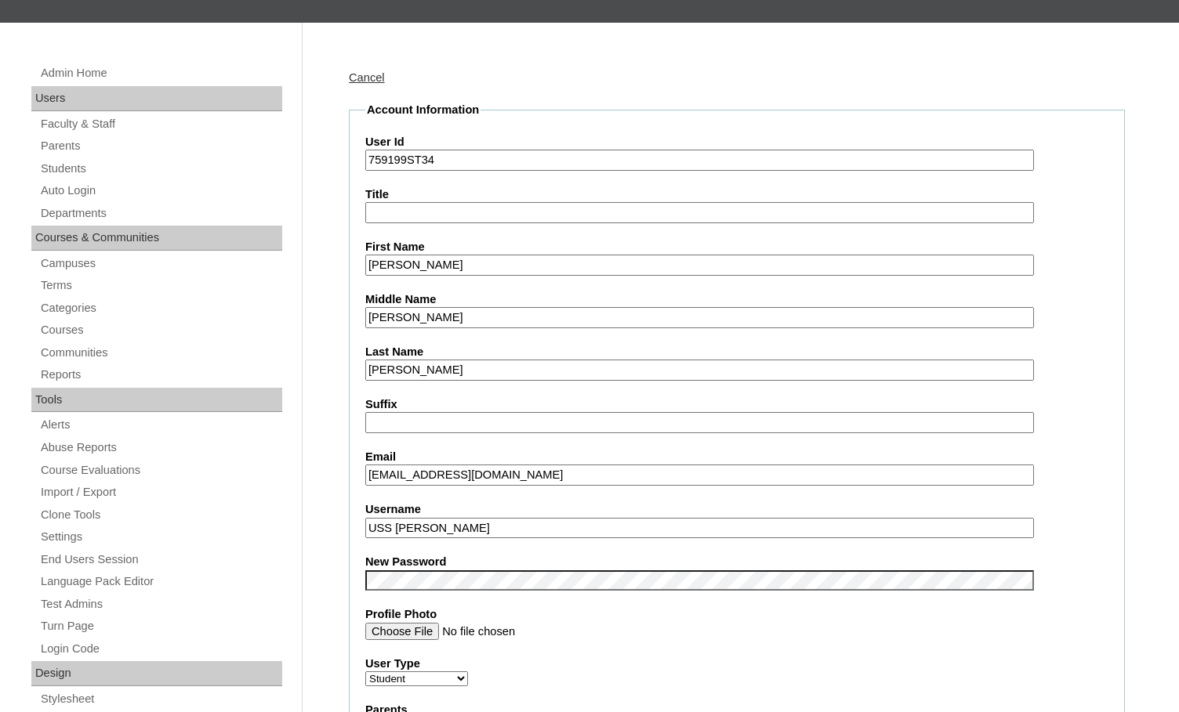
click at [473, 526] on input "USS Gabriel" at bounding box center [699, 528] width 669 height 21
drag, startPoint x: 503, startPoint y: 531, endPoint x: 331, endPoint y: 516, distance: 173.1
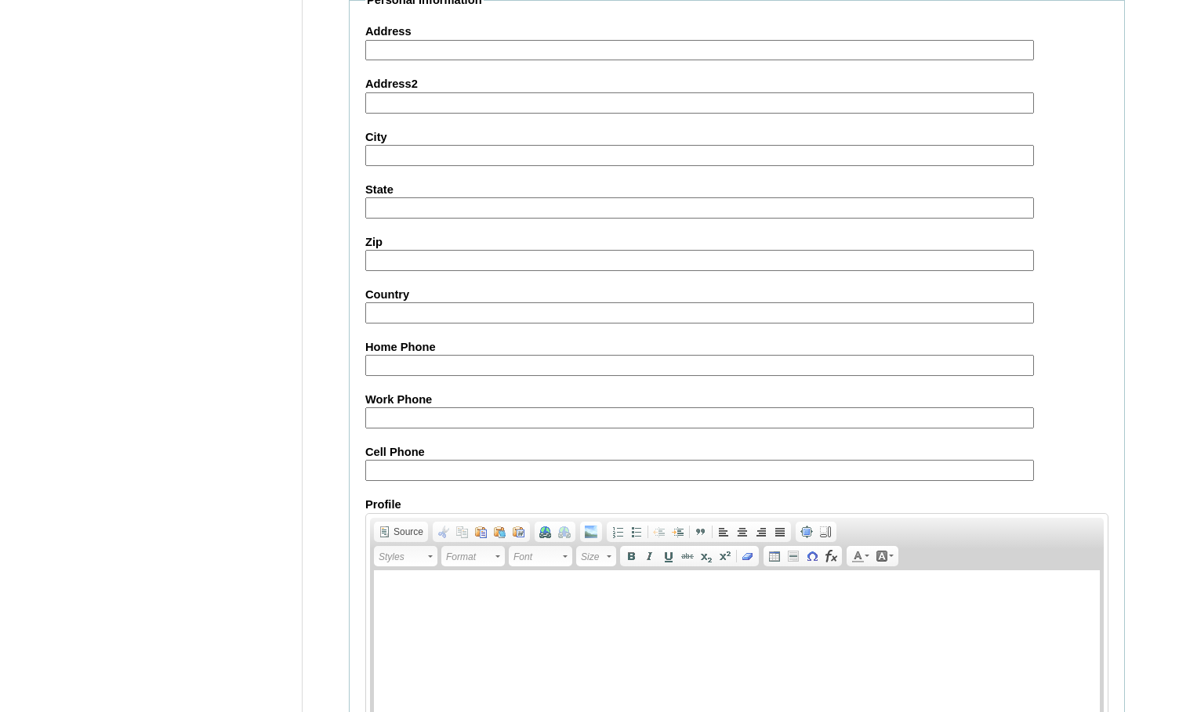
scroll to position [1691, 0]
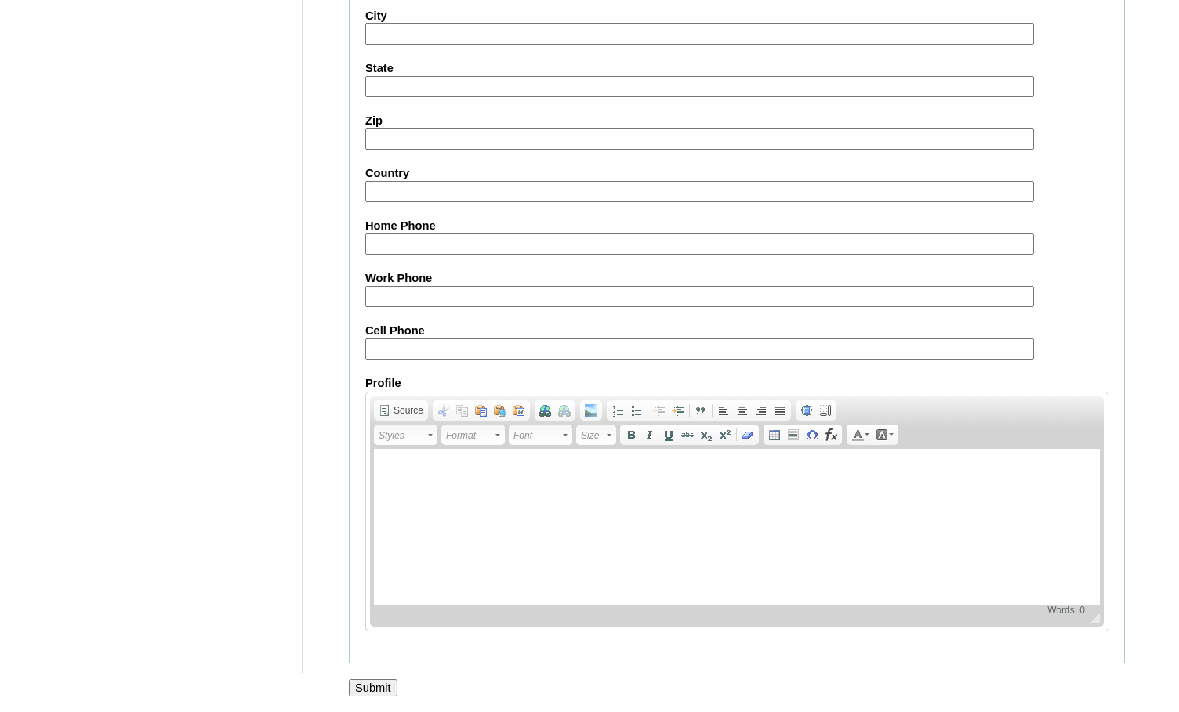
click at [391, 683] on input "Submit" at bounding box center [373, 688] width 49 height 17
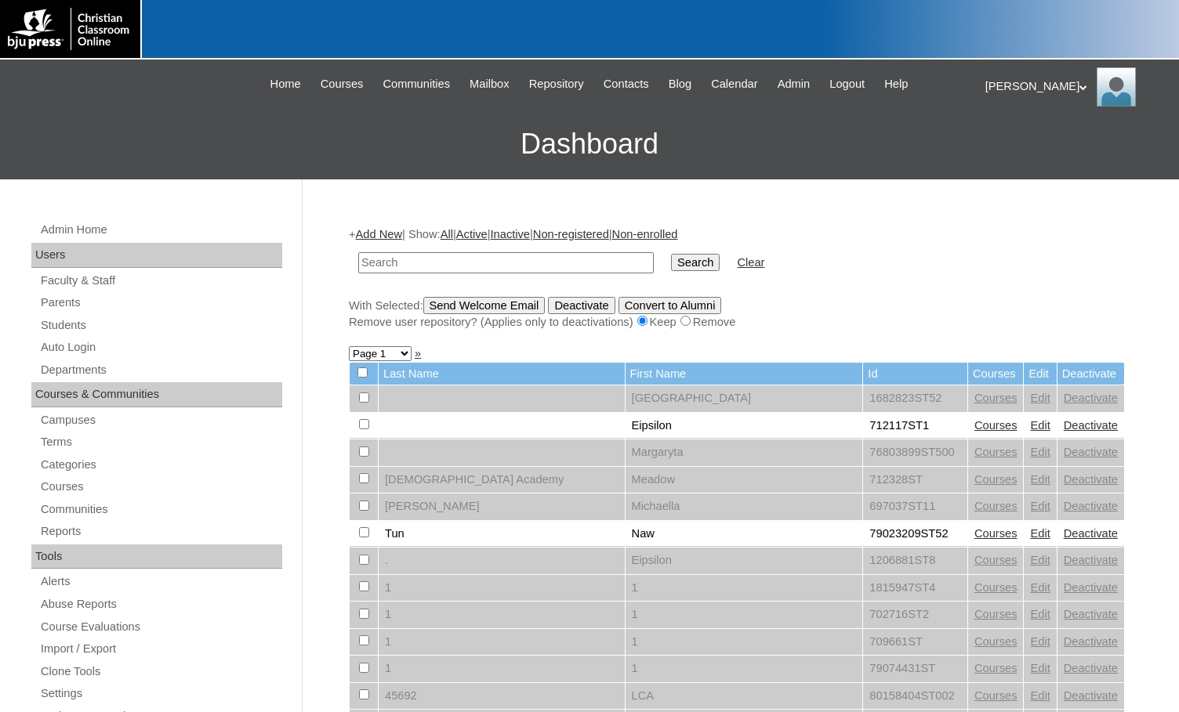
drag, startPoint x: 476, startPoint y: 255, endPoint x: 528, endPoint y: 255, distance: 52.5
click at [476, 255] on input "text" at bounding box center [505, 262] width 295 height 21
paste input "759199"
type input "759199"
click at [671, 262] on input "Search" at bounding box center [695, 262] width 49 height 17
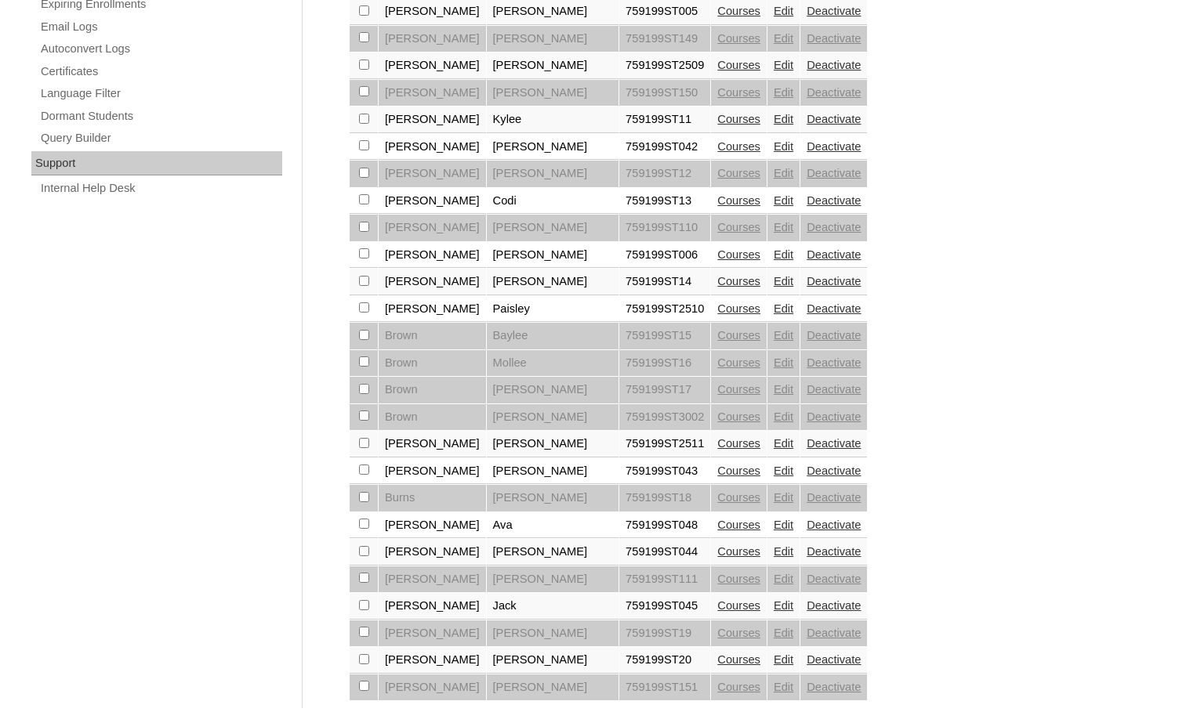
scroll to position [1074, 0]
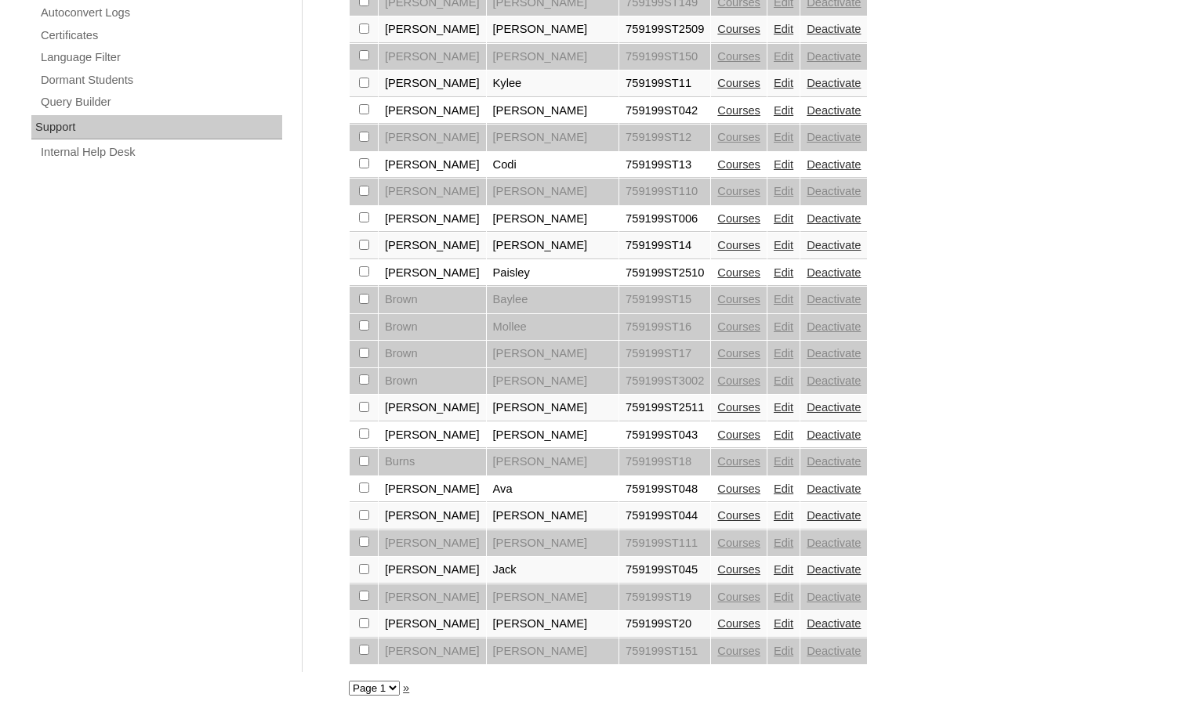
click at [379, 694] on select "Page 1 Page 2 Page 3 Page 4 Page 5 Page 6 Page 7" at bounding box center [374, 688] width 51 height 15
select select "admin_students.php?q=759199&submit=Search&page=2"
click at [349, 681] on select "Page 1 Page 2 Page 3 Page 4 Page 5 Page 6 Page 7" at bounding box center [374, 688] width 51 height 15
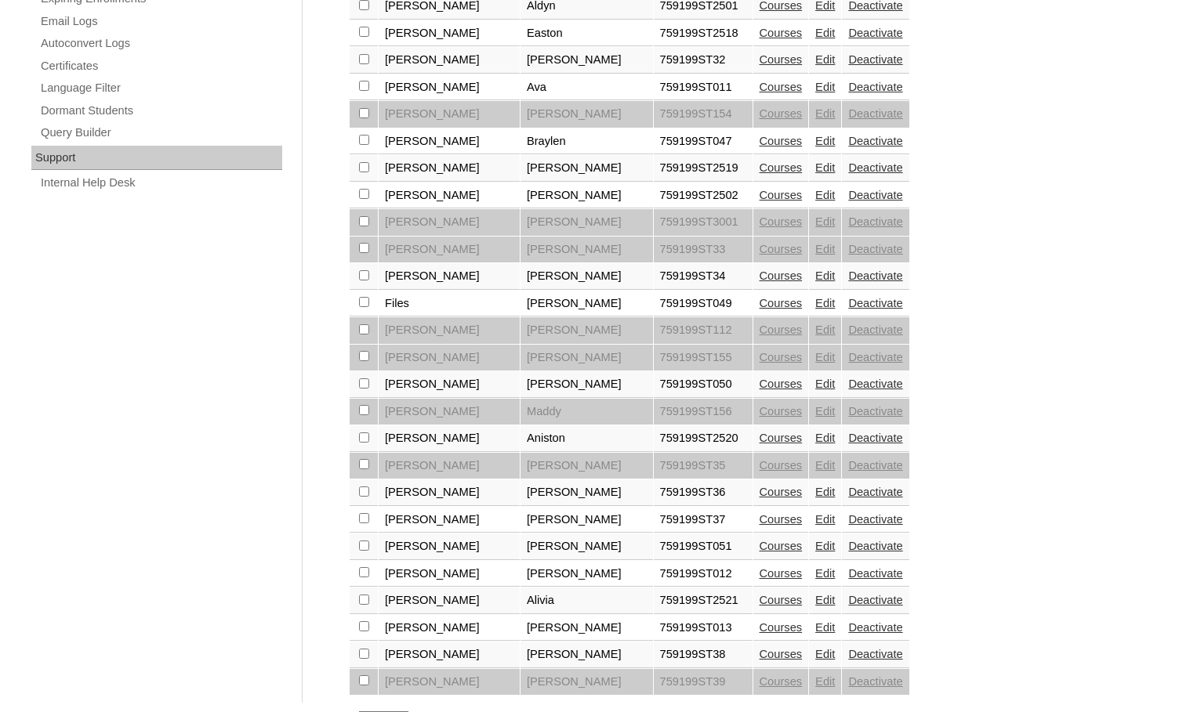
scroll to position [1074, 0]
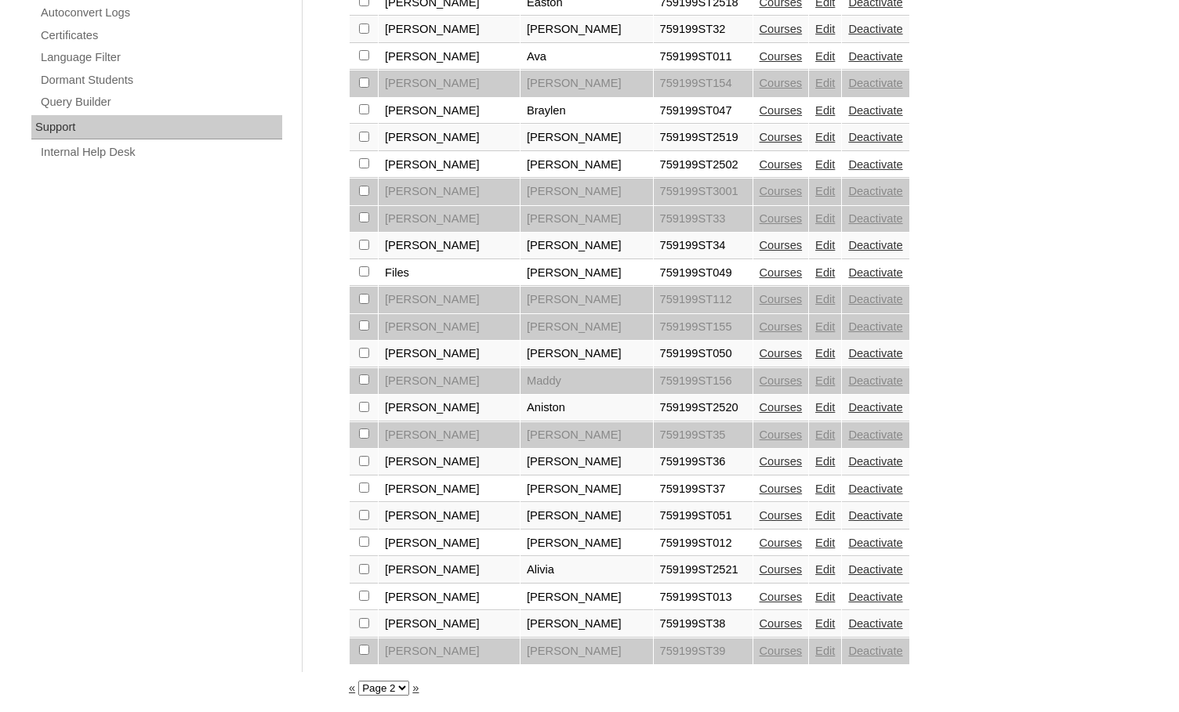
click at [815, 461] on link "Edit" at bounding box center [825, 461] width 20 height 13
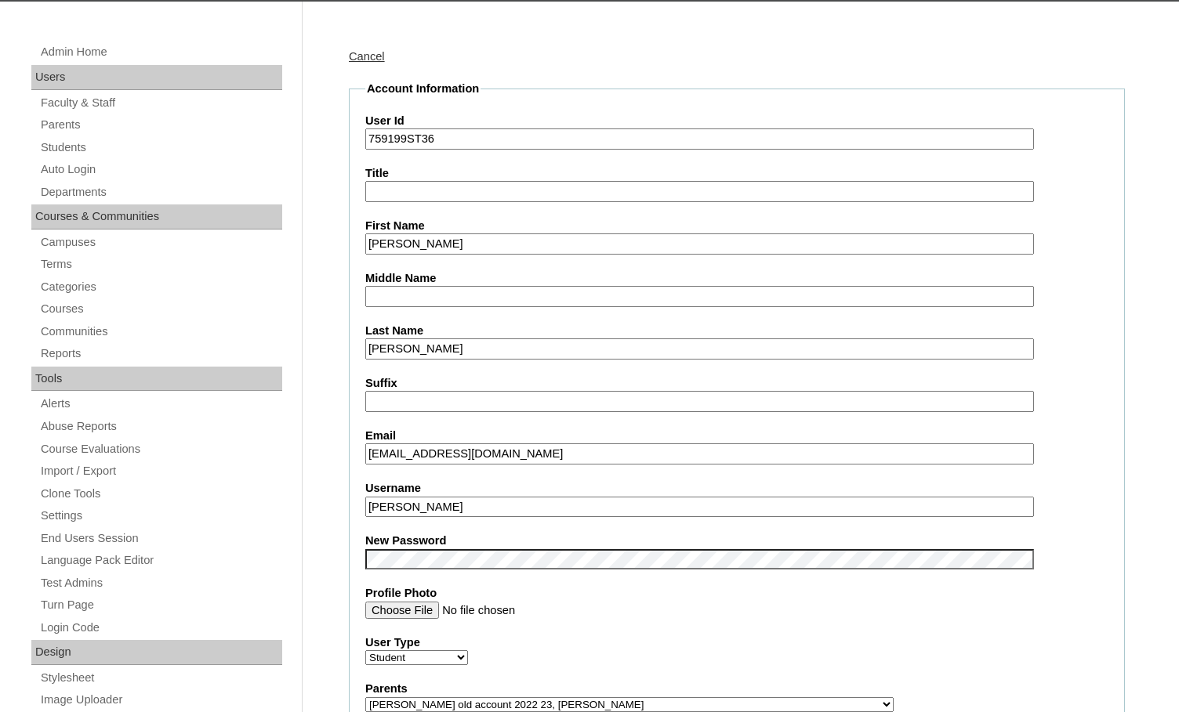
scroll to position [235, 0]
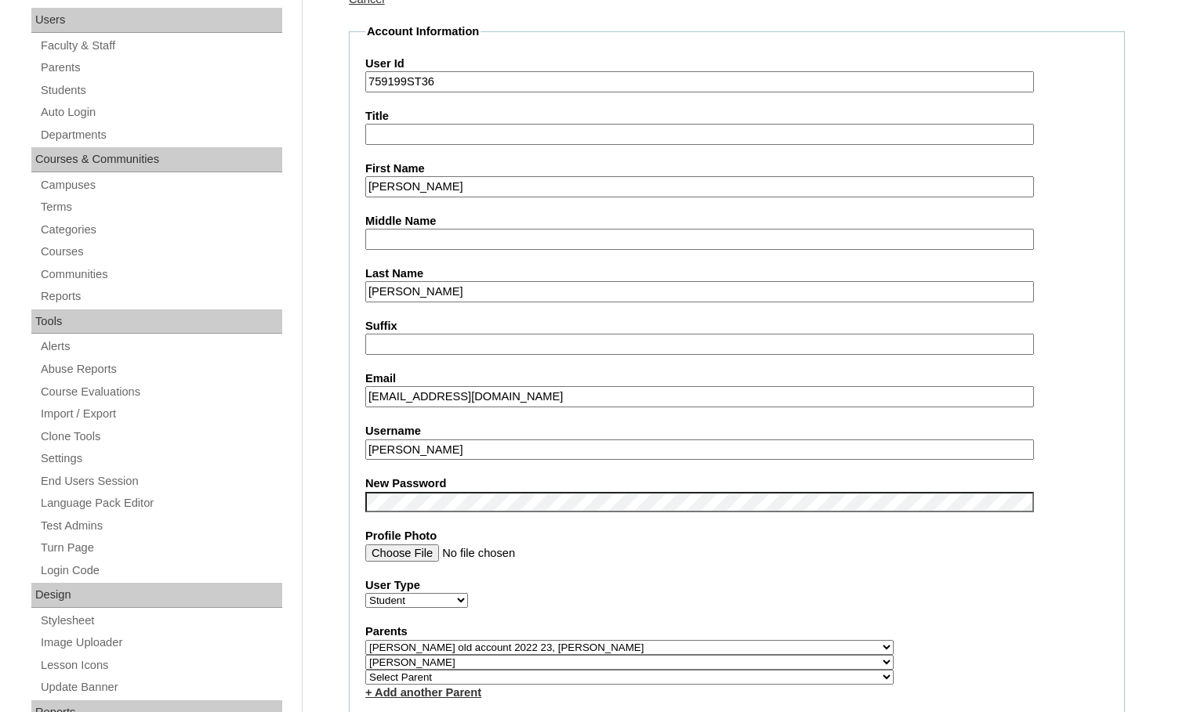
drag, startPoint x: 464, startPoint y: 450, endPoint x: 315, endPoint y: 441, distance: 149.2
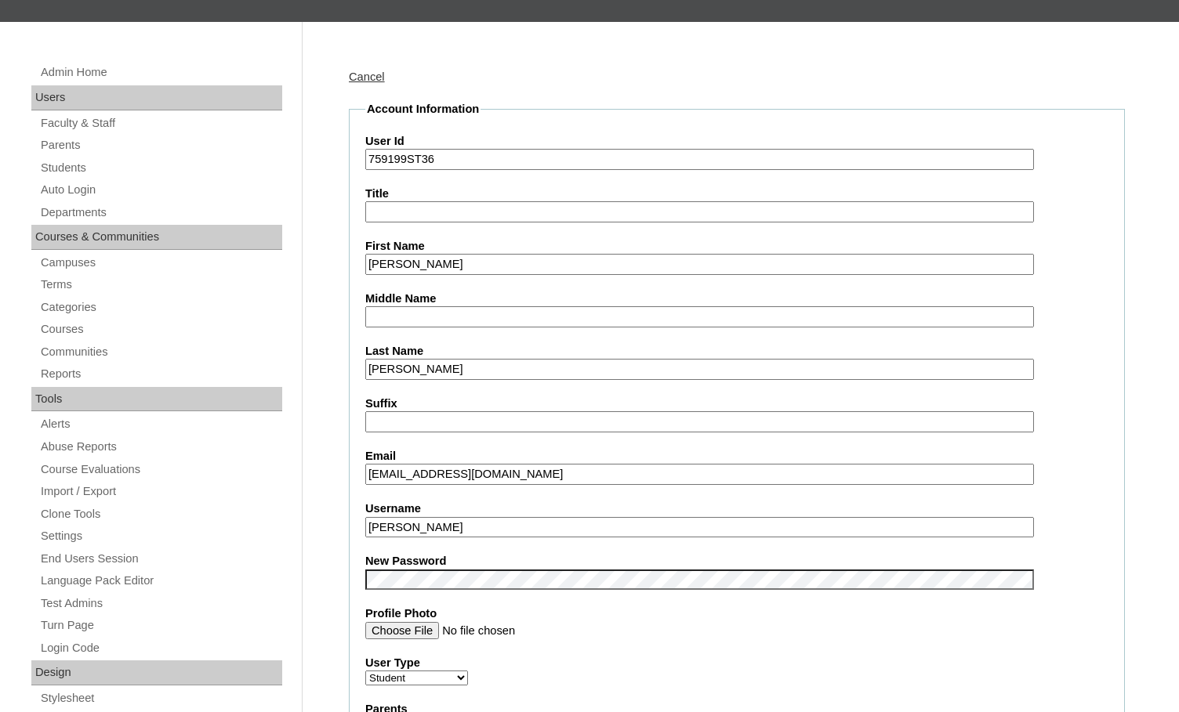
scroll to position [157, 0]
drag, startPoint x: 404, startPoint y: 158, endPoint x: 346, endPoint y: 158, distance: 58.8
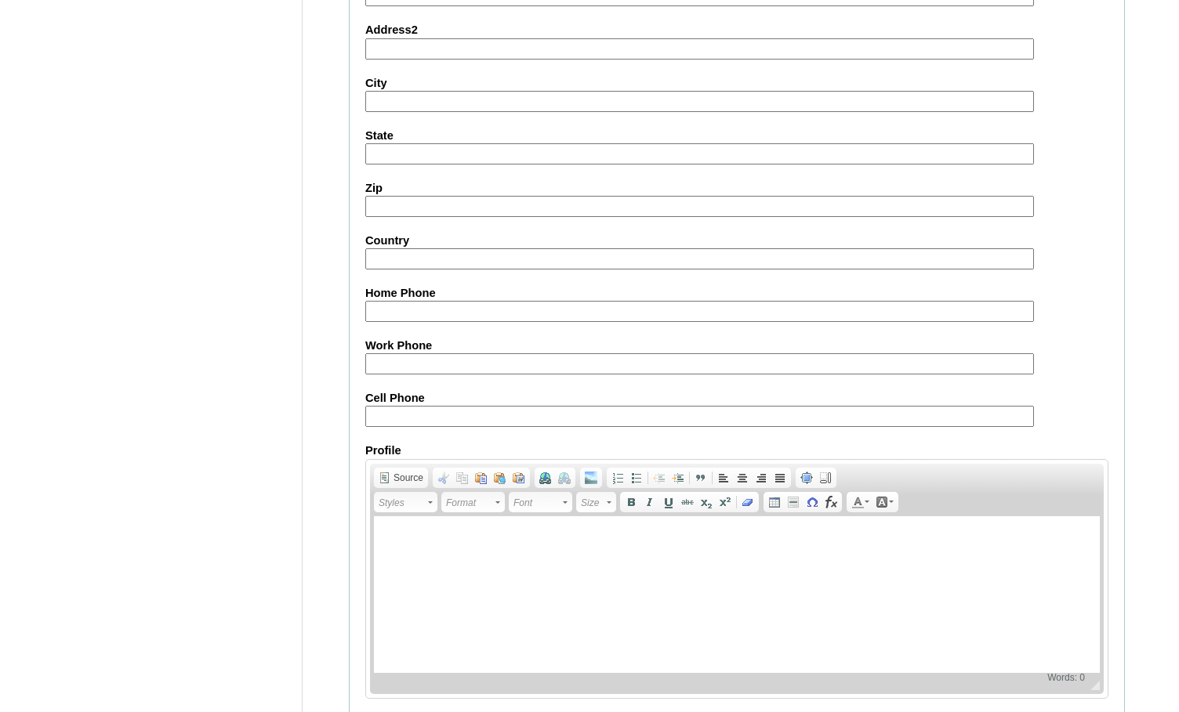
scroll to position [1691, 0]
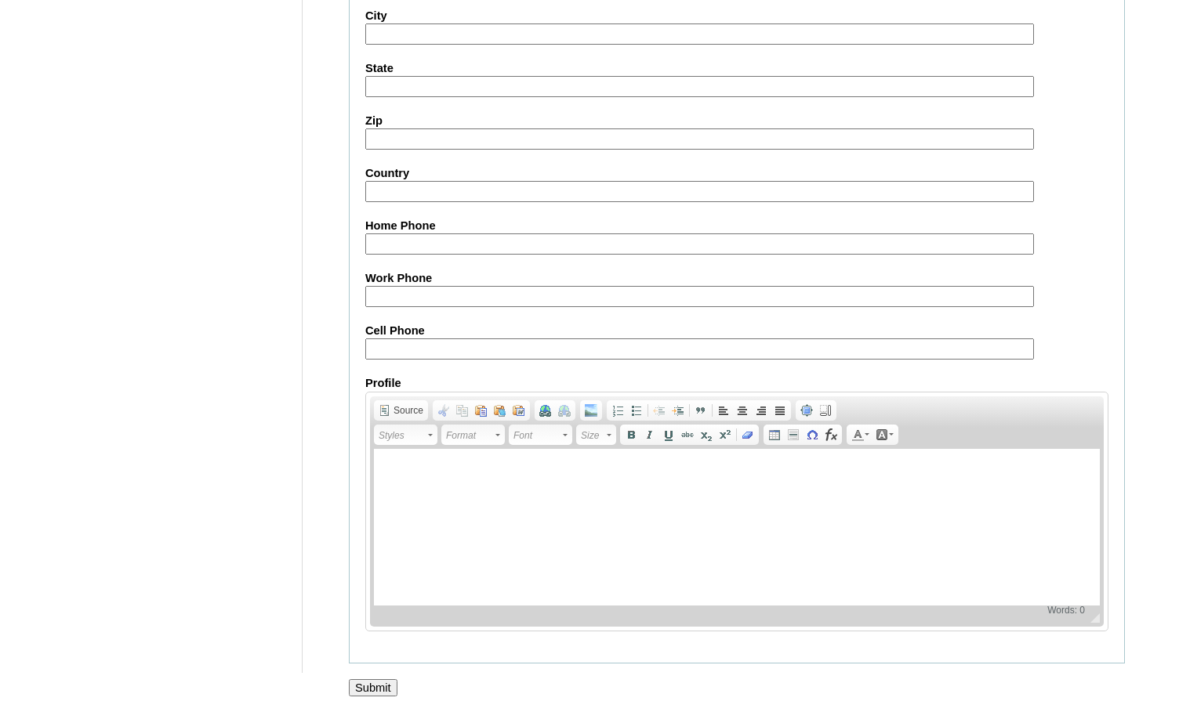
click at [364, 683] on input "Submit" at bounding box center [373, 688] width 49 height 17
